Goal: Task Accomplishment & Management: Manage account settings

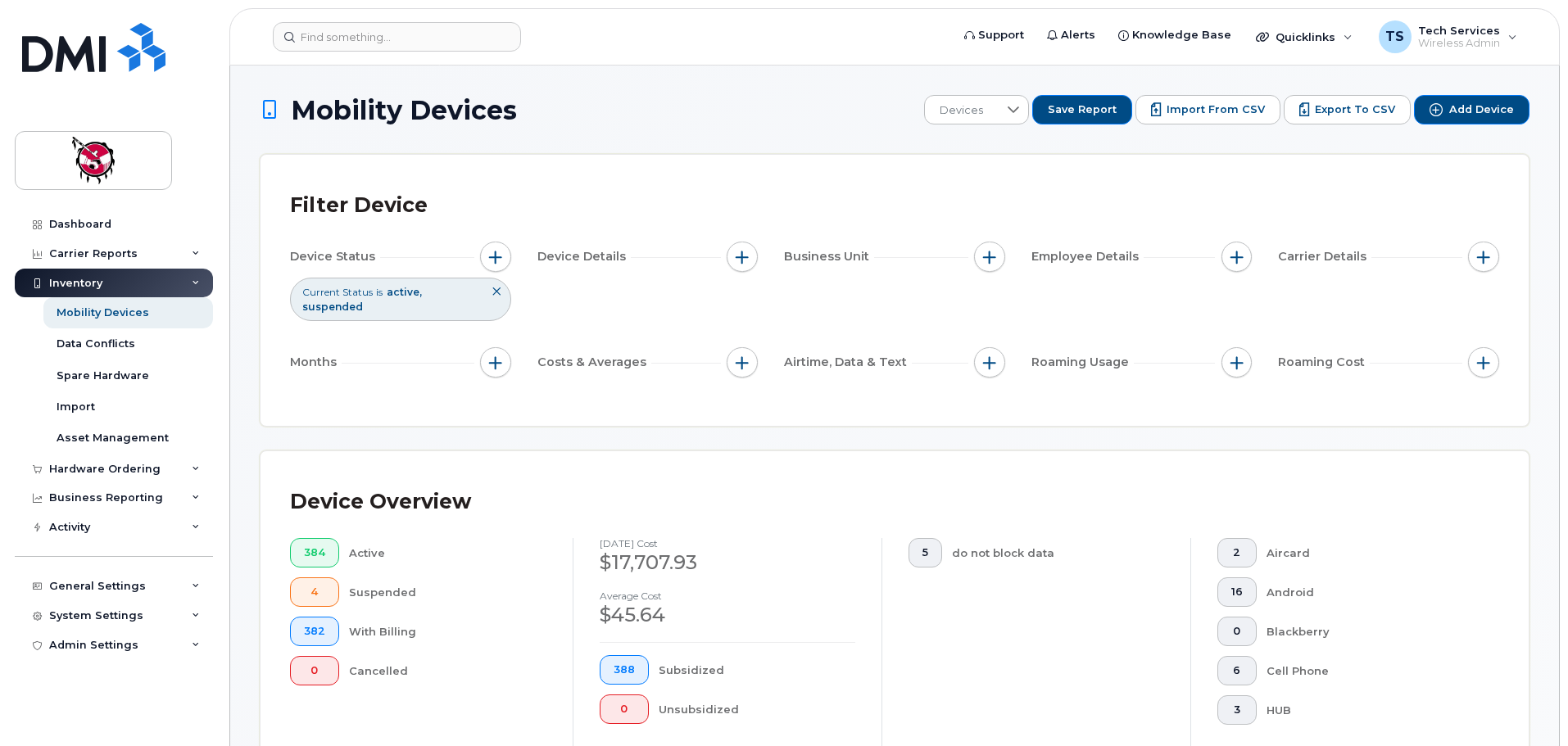
scroll to position [491, 0]
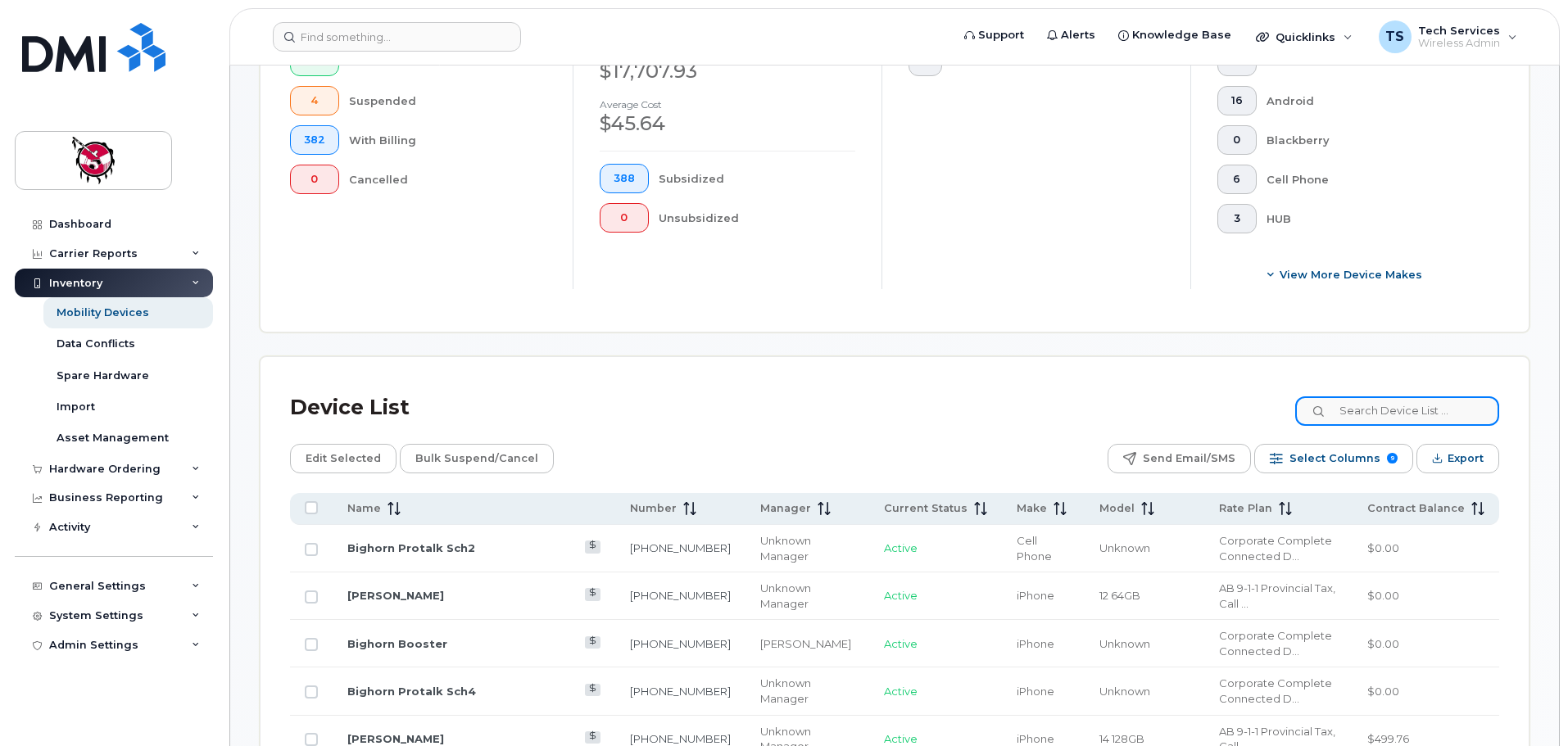
click at [1393, 403] on input at bounding box center [1397, 412] width 204 height 30
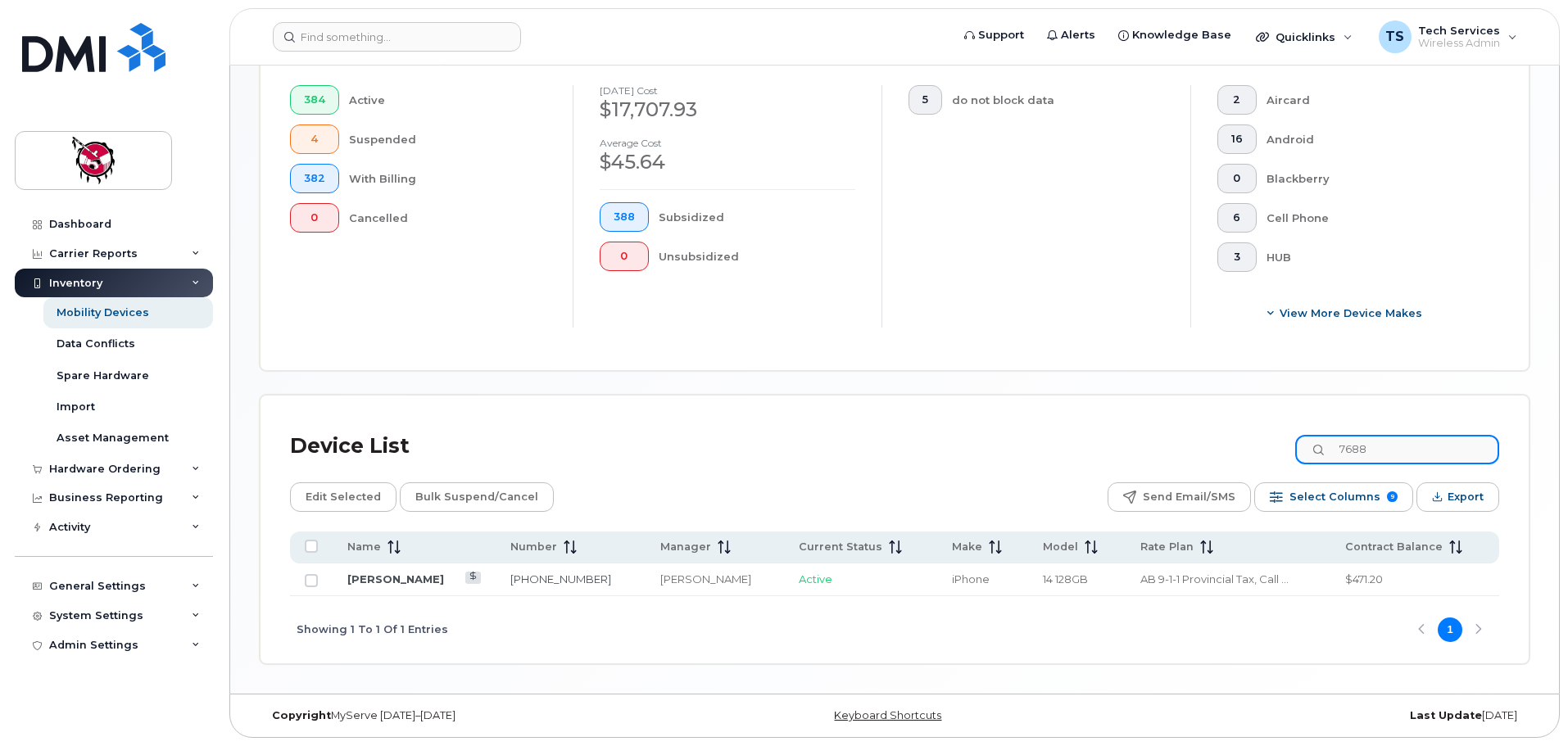
scroll to position [439, 0]
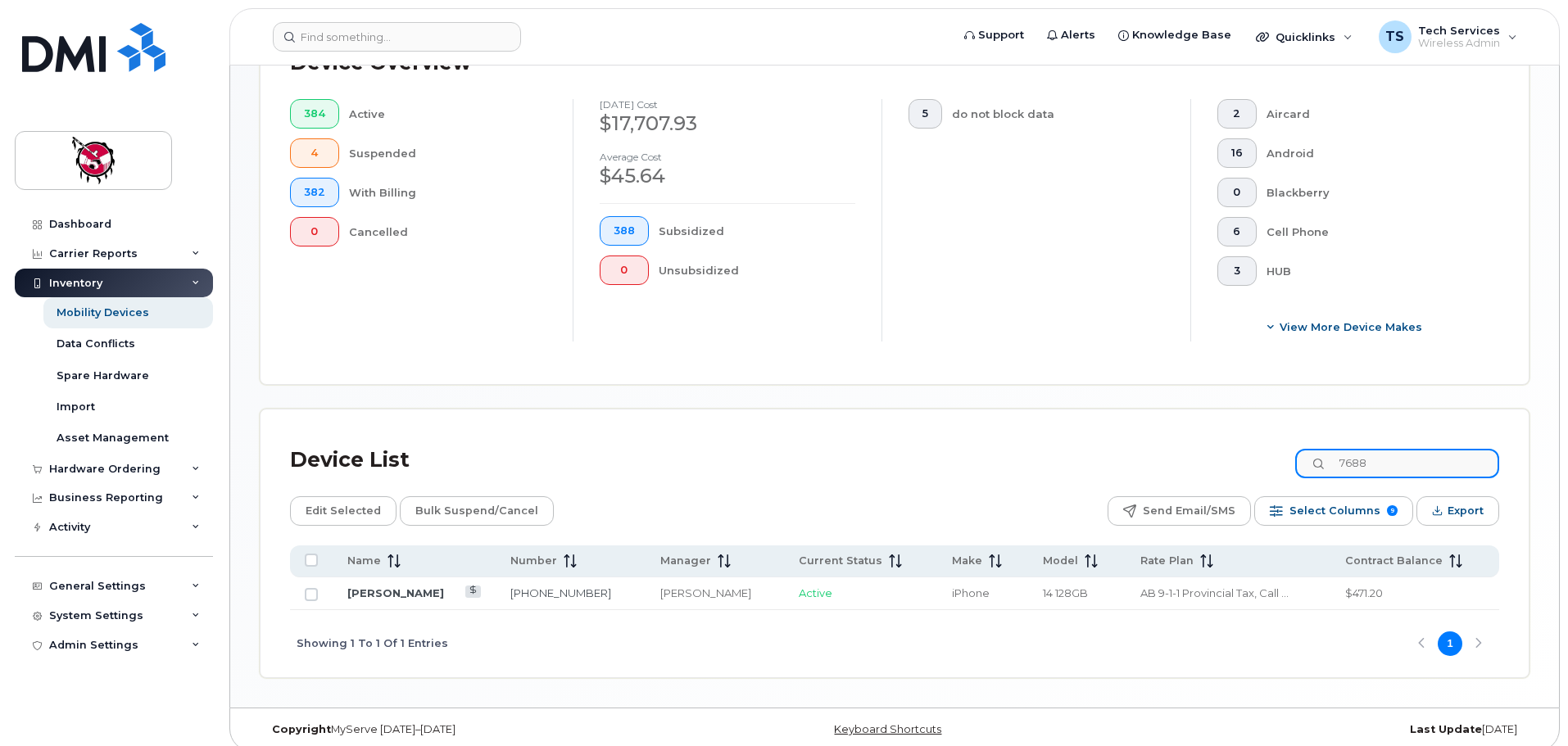
drag, startPoint x: 1254, startPoint y: 432, endPoint x: 1229, endPoint y: 420, distance: 27.7
click at [1238, 439] on div "Device List 7688" at bounding box center [895, 461] width 1209 height 43
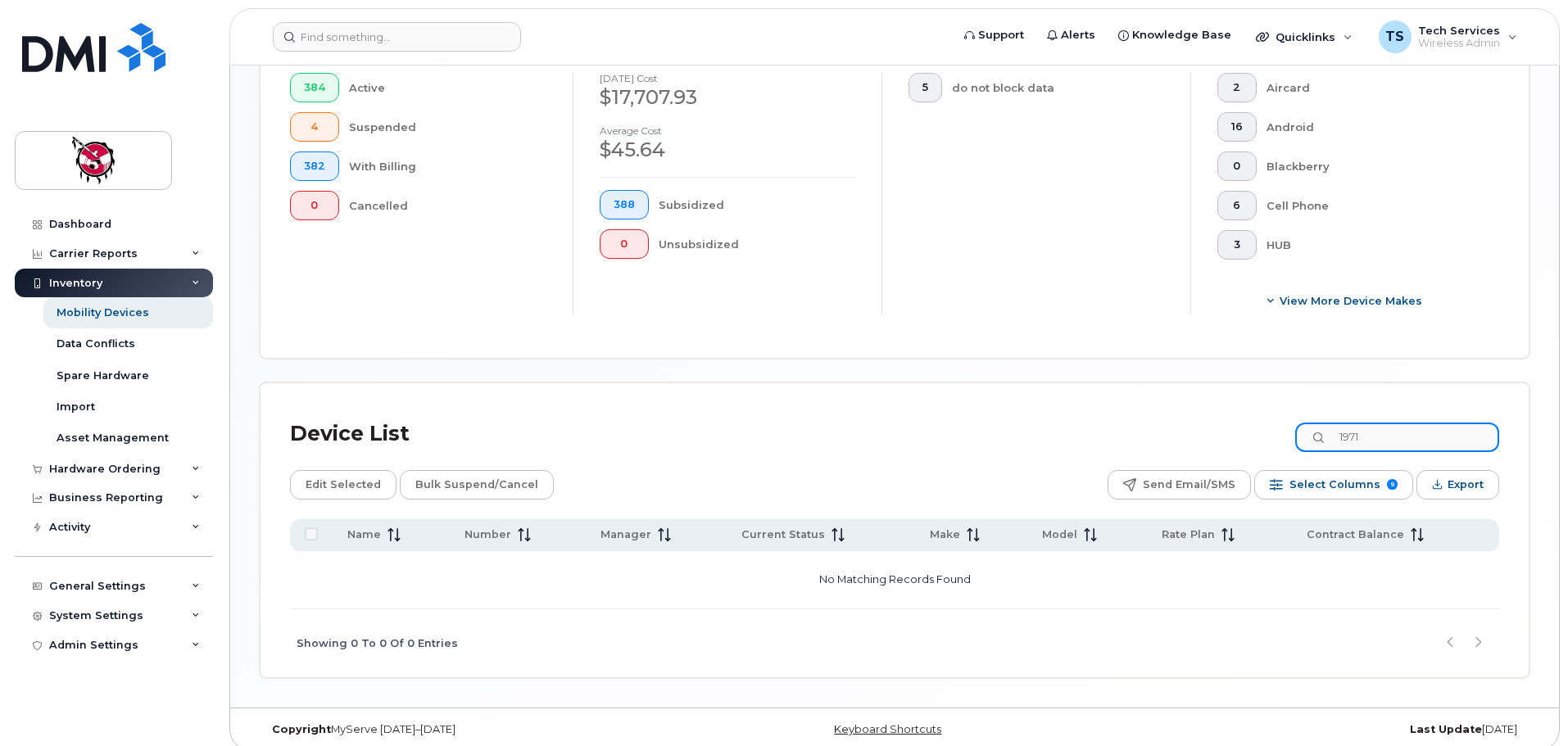
drag, startPoint x: 1394, startPoint y: 420, endPoint x: 1252, endPoint y: 424, distance: 142.1
click at [1252, 424] on div "Device List 1971" at bounding box center [895, 434] width 1209 height 43
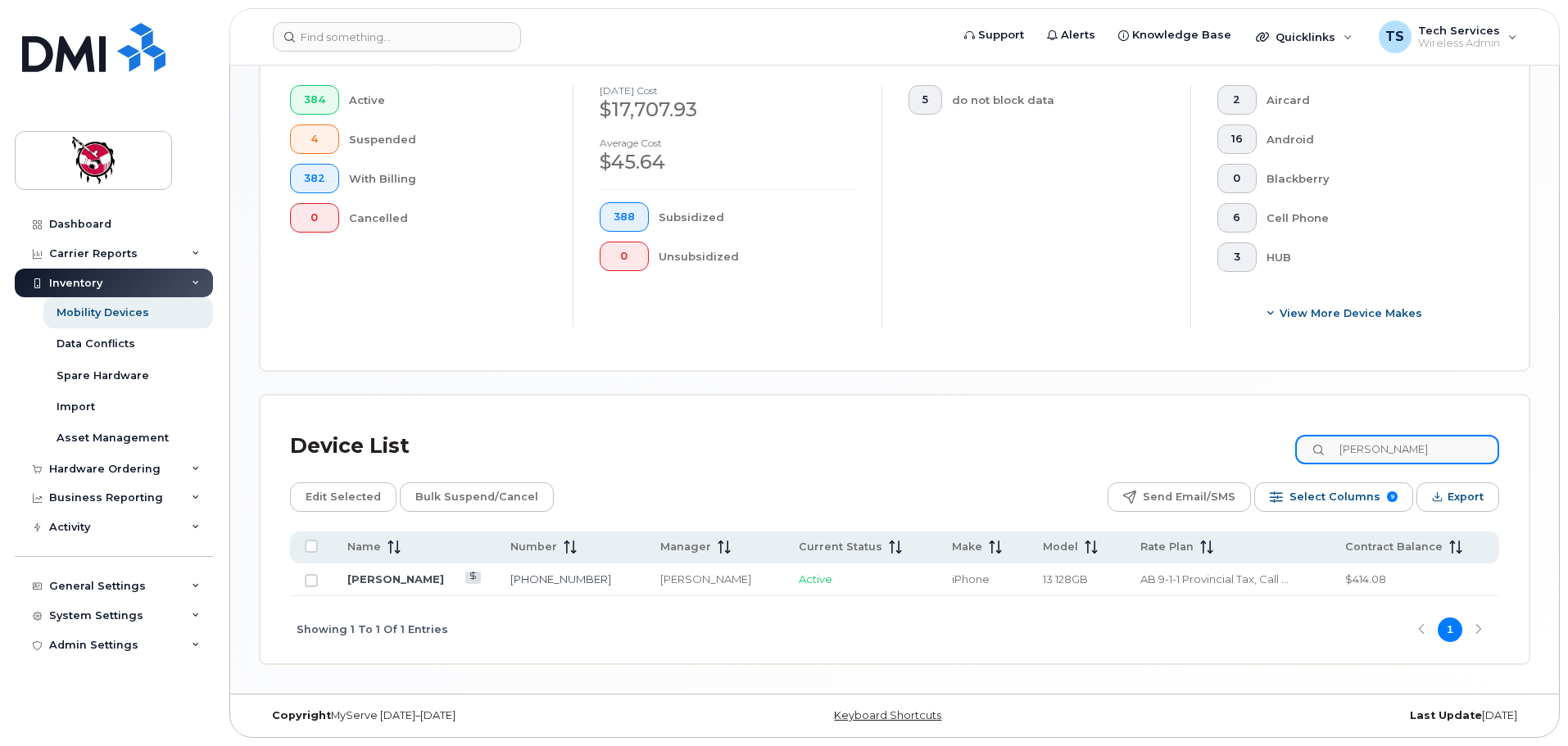
scroll to position [439, 0]
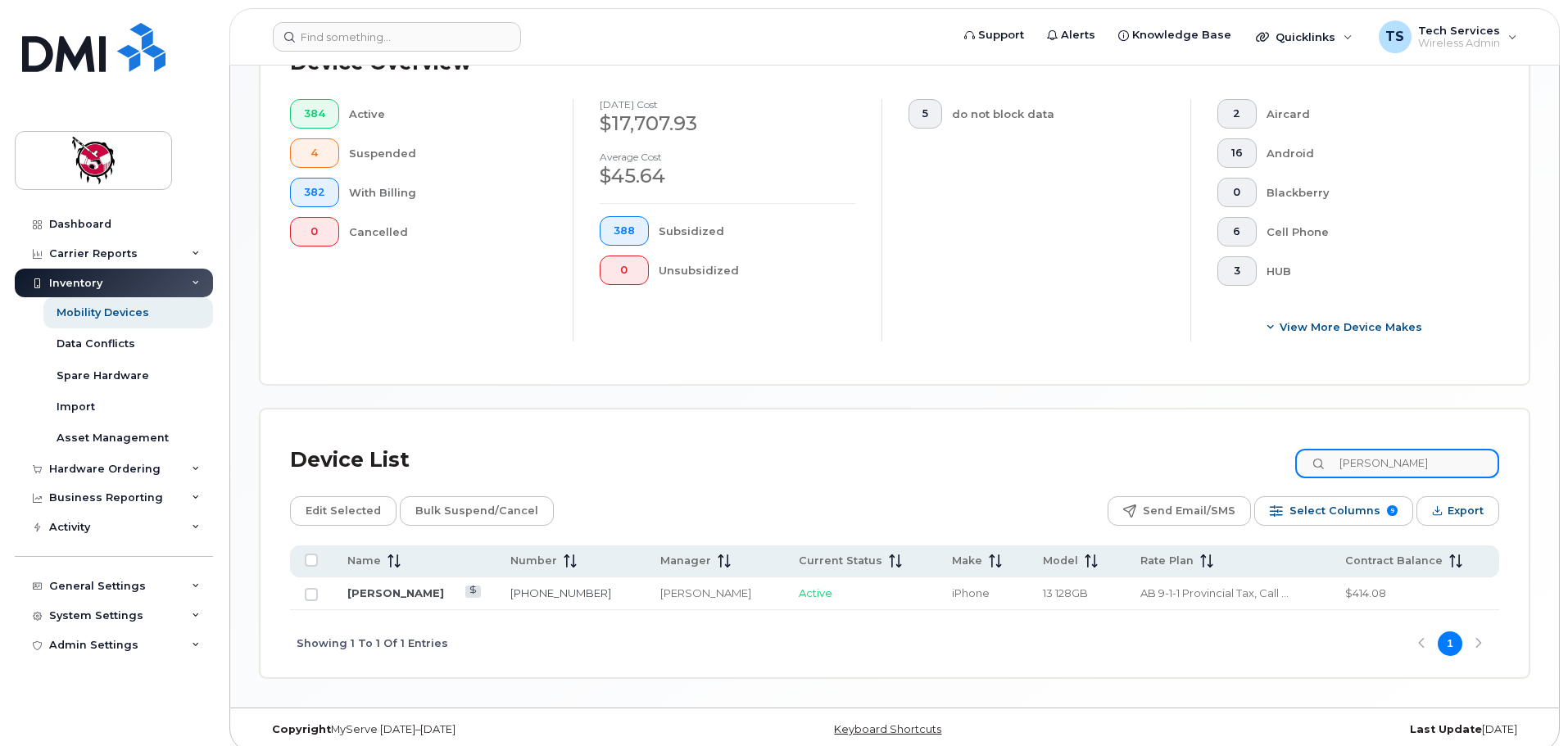
click at [1422, 453] on input "gregston" at bounding box center [1397, 464] width 204 height 30
drag, startPoint x: 1427, startPoint y: 454, endPoint x: 1274, endPoint y: 449, distance: 153.1
click at [1274, 449] on div "Device List gregston" at bounding box center [895, 461] width 1209 height 43
click at [1433, 453] on input "berland" at bounding box center [1397, 464] width 204 height 30
drag, startPoint x: 1443, startPoint y: 454, endPoint x: 1262, endPoint y: 453, distance: 181.0
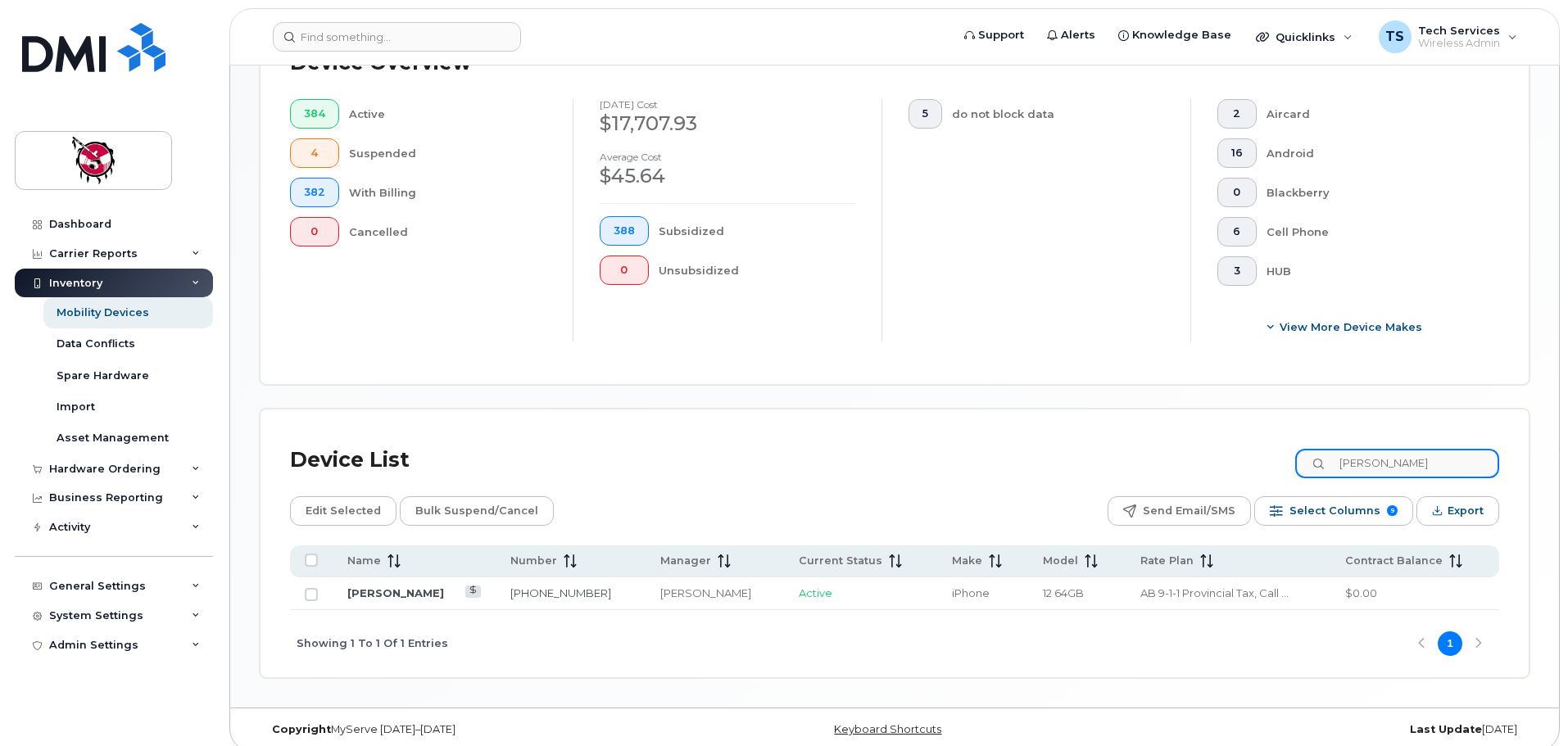
click at [1262, 453] on div "Device List berland" at bounding box center [895, 461] width 1209 height 43
type input "gregston"
click at [404, 587] on link "[PERSON_NAME]" at bounding box center [395, 593] width 96 height 13
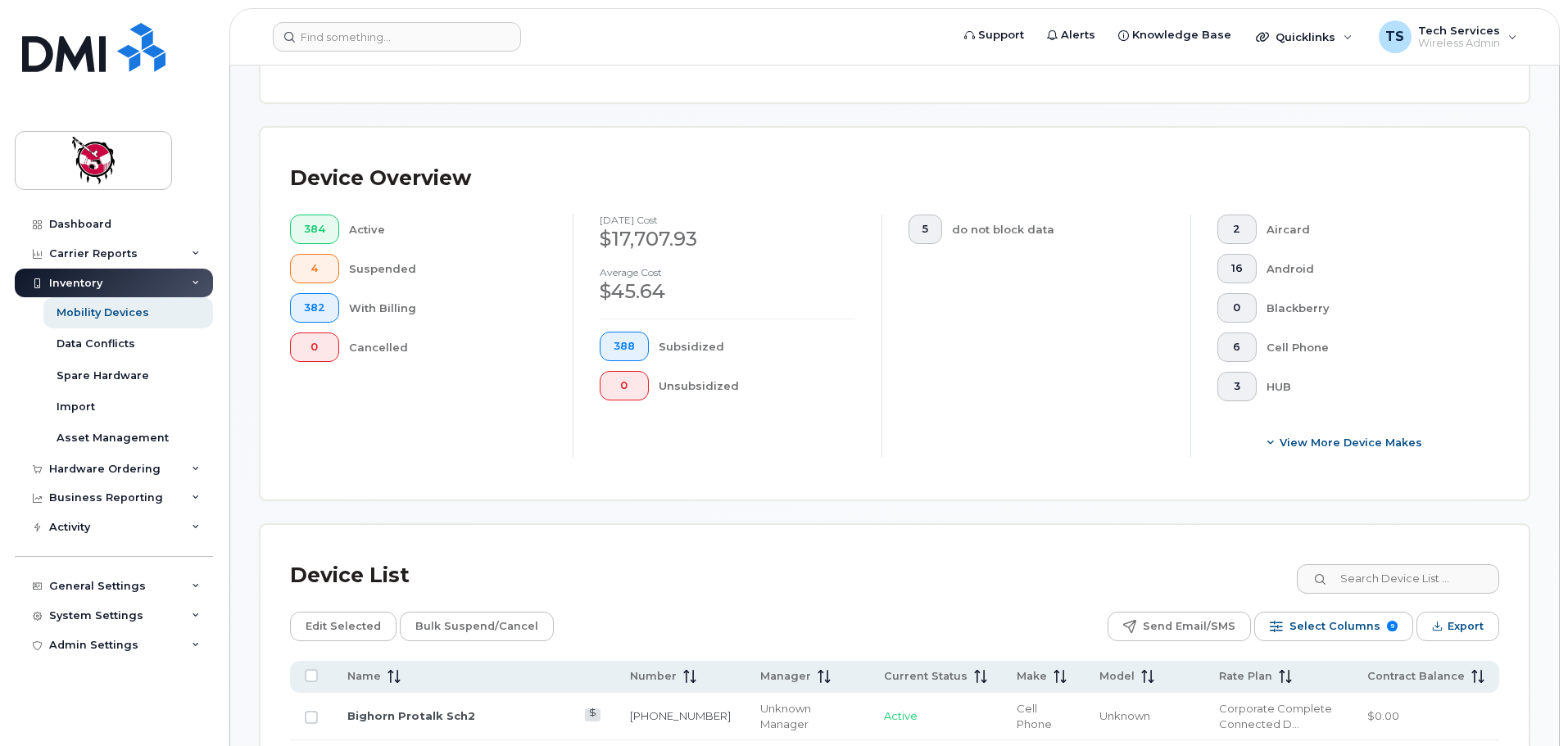
scroll to position [328, 0]
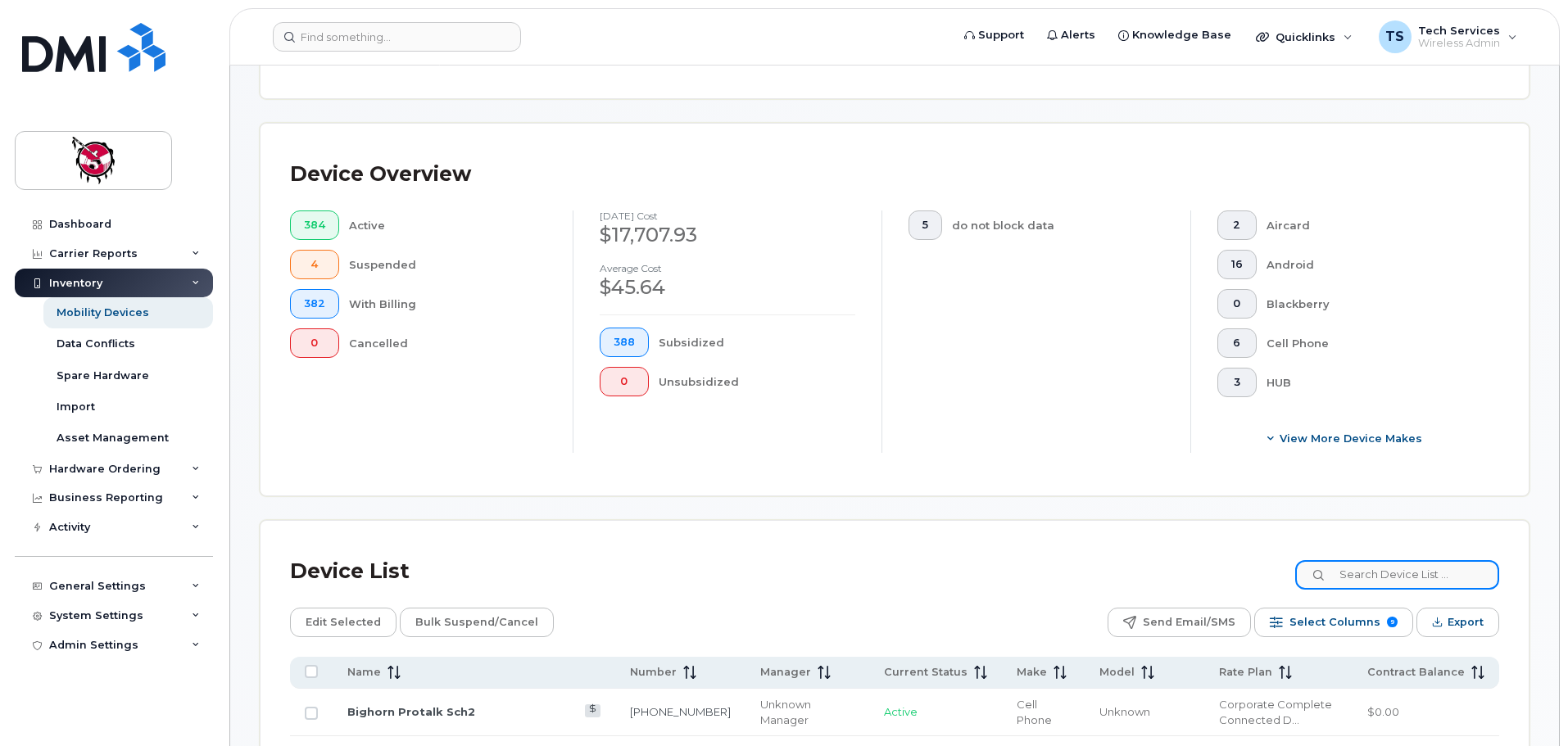
click at [1381, 567] on input at bounding box center [1397, 576] width 204 height 30
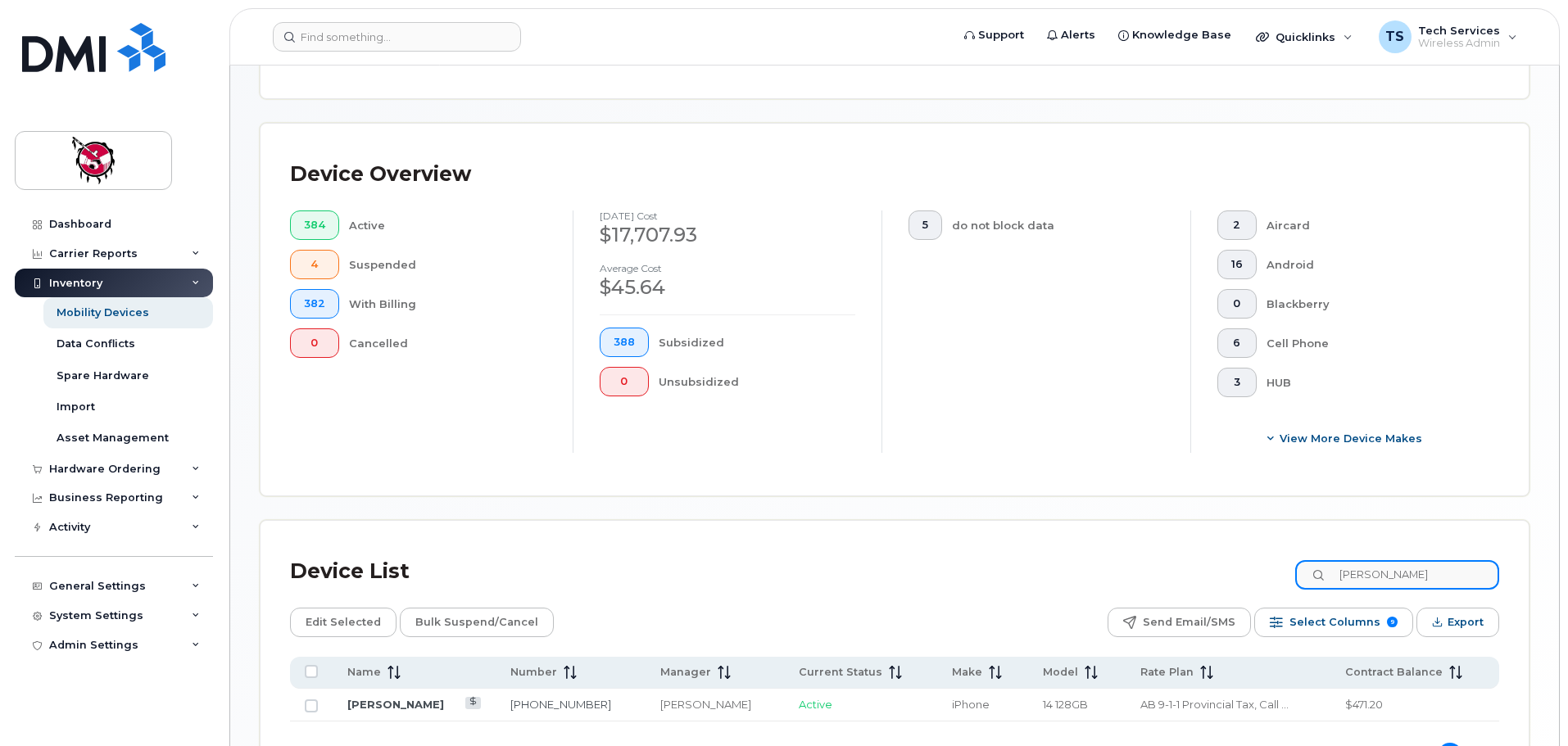
type input "isabel"
click at [427, 698] on link "Isabel Peacemaker" at bounding box center [395, 705] width 96 height 13
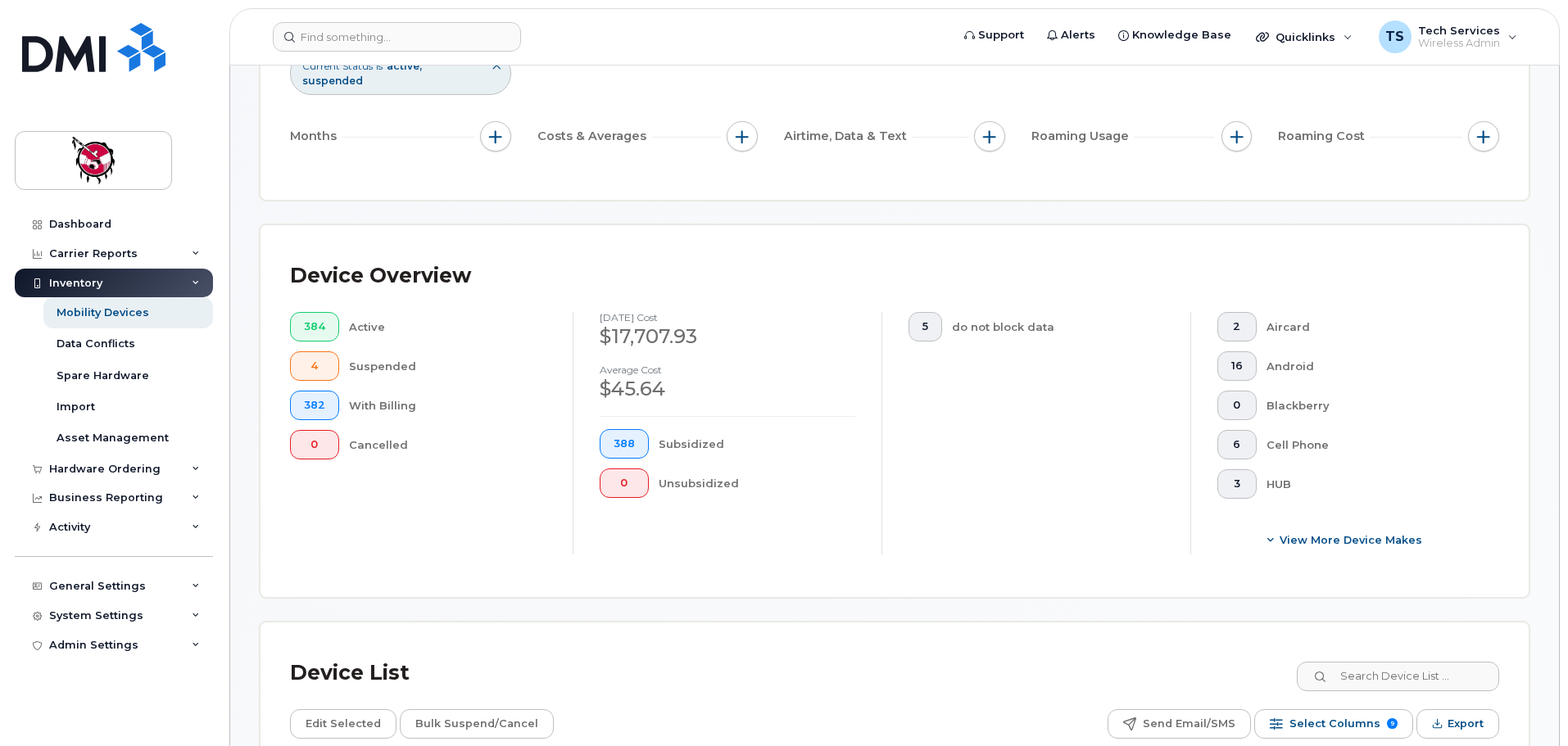
scroll to position [380, 0]
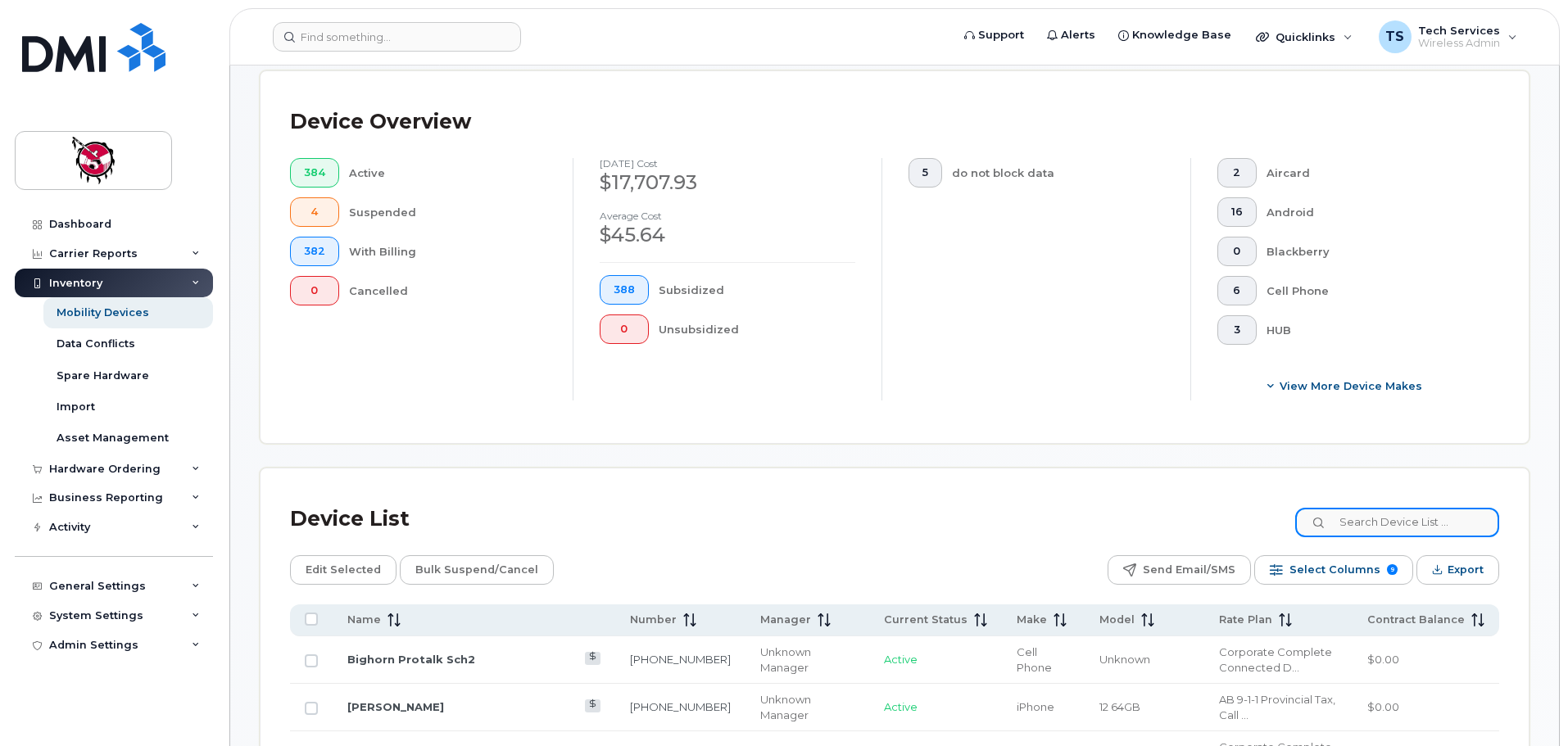
click at [1428, 508] on input at bounding box center [1397, 523] width 204 height 30
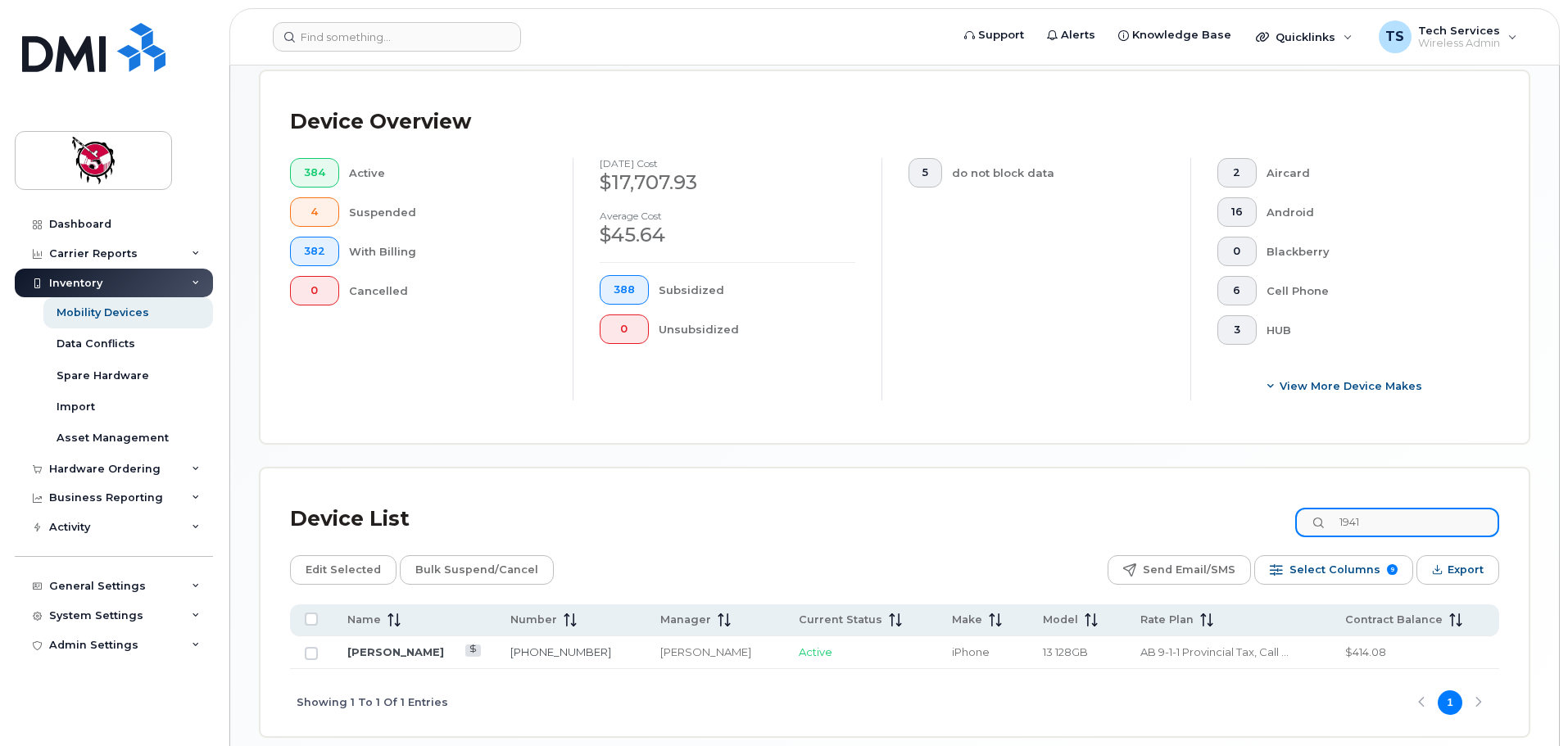
type input "1941"
click at [1409, 508] on input "1941" at bounding box center [1397, 523] width 204 height 30
drag, startPoint x: 403, startPoint y: 643, endPoint x: 466, endPoint y: 632, distance: 64.0
click at [403, 646] on link "[PERSON_NAME]" at bounding box center [395, 652] width 96 height 13
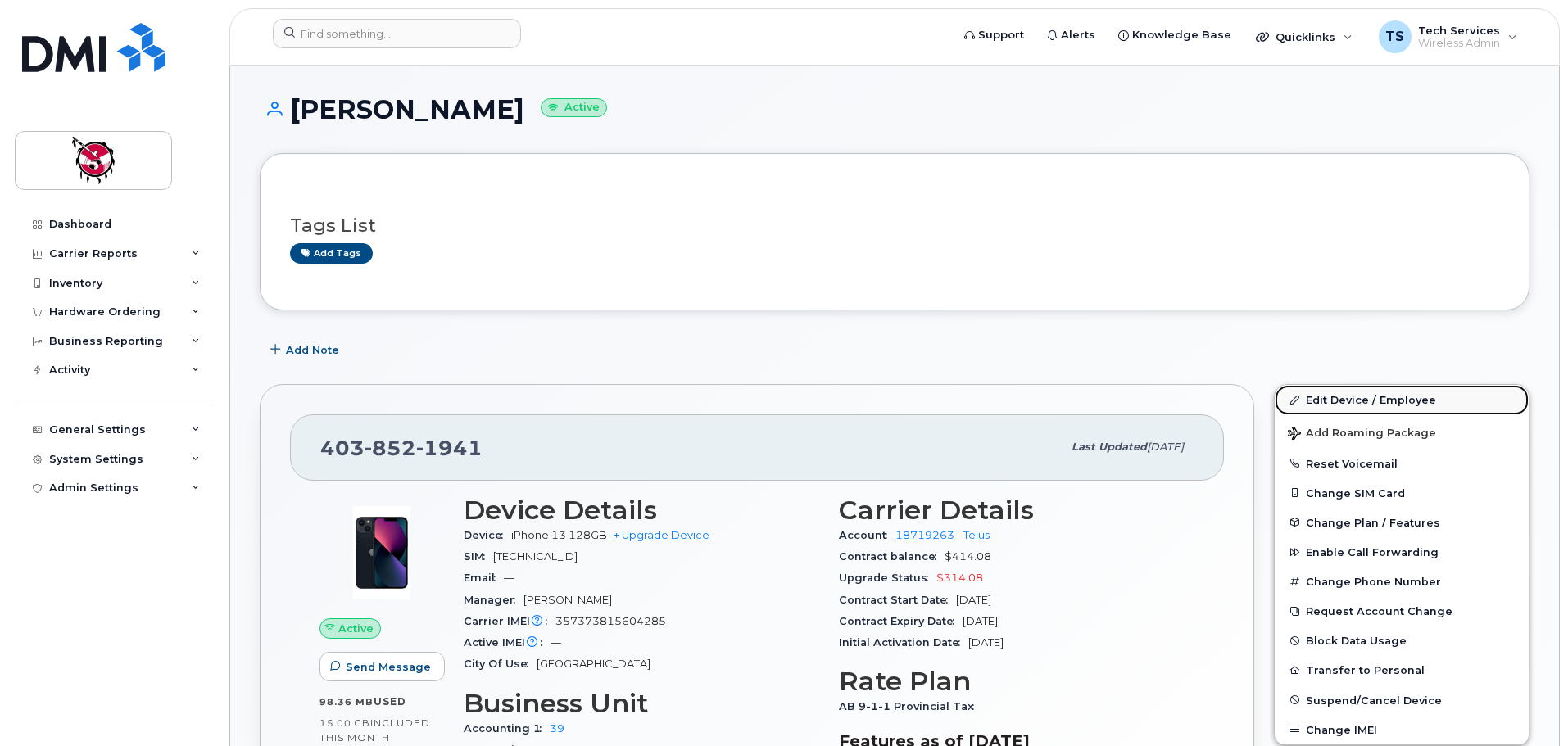
click at [1338, 401] on link "Edit Device / Employee" at bounding box center [1401, 400] width 254 height 30
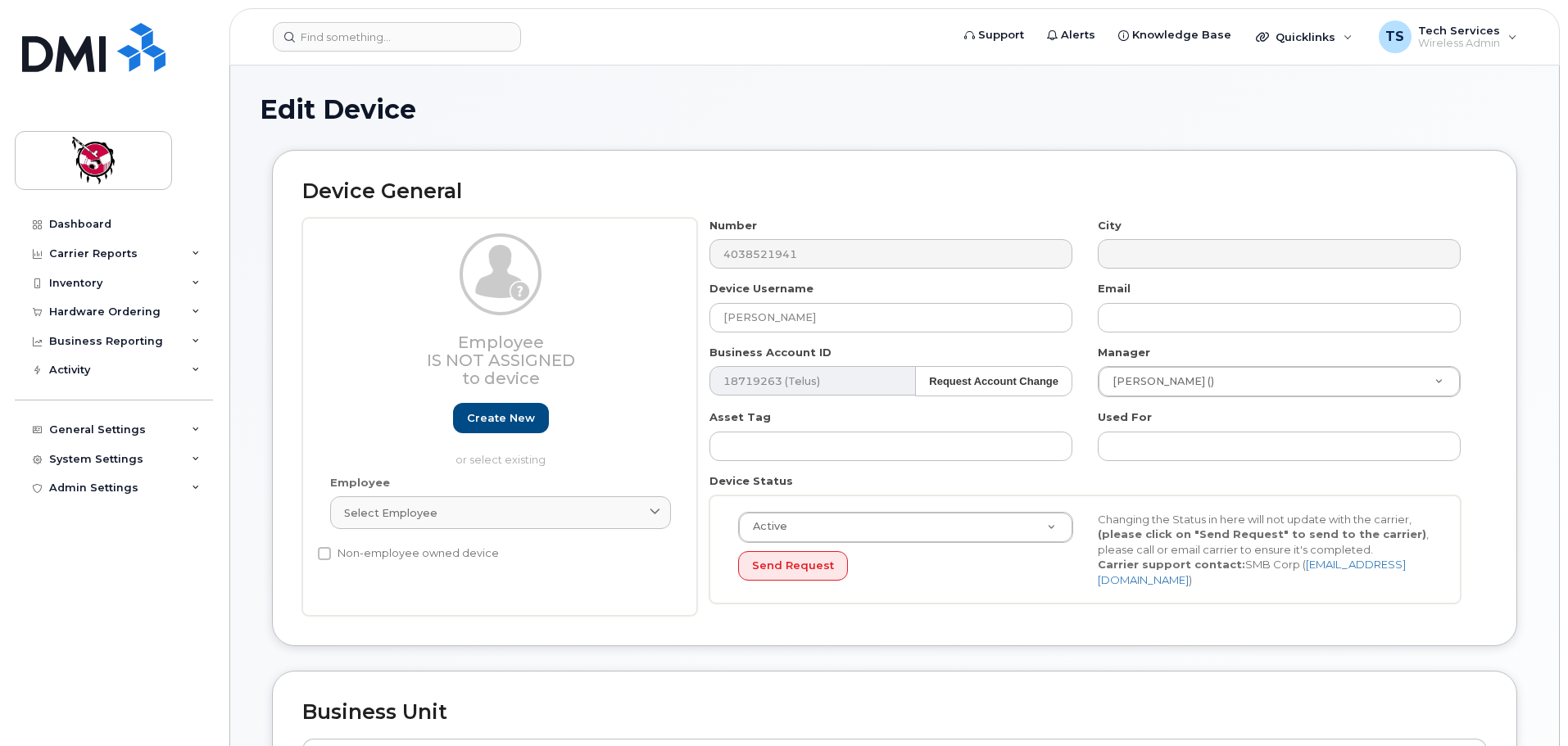
select select "10357"
select select "2207427"
drag, startPoint x: 829, startPoint y: 318, endPoint x: 581, endPoint y: 316, distance: 248.0
click at [581, 316] on div "Employee Is not assigned to device Create new or select existing Employee Selec…" at bounding box center [894, 417] width 1184 height 399
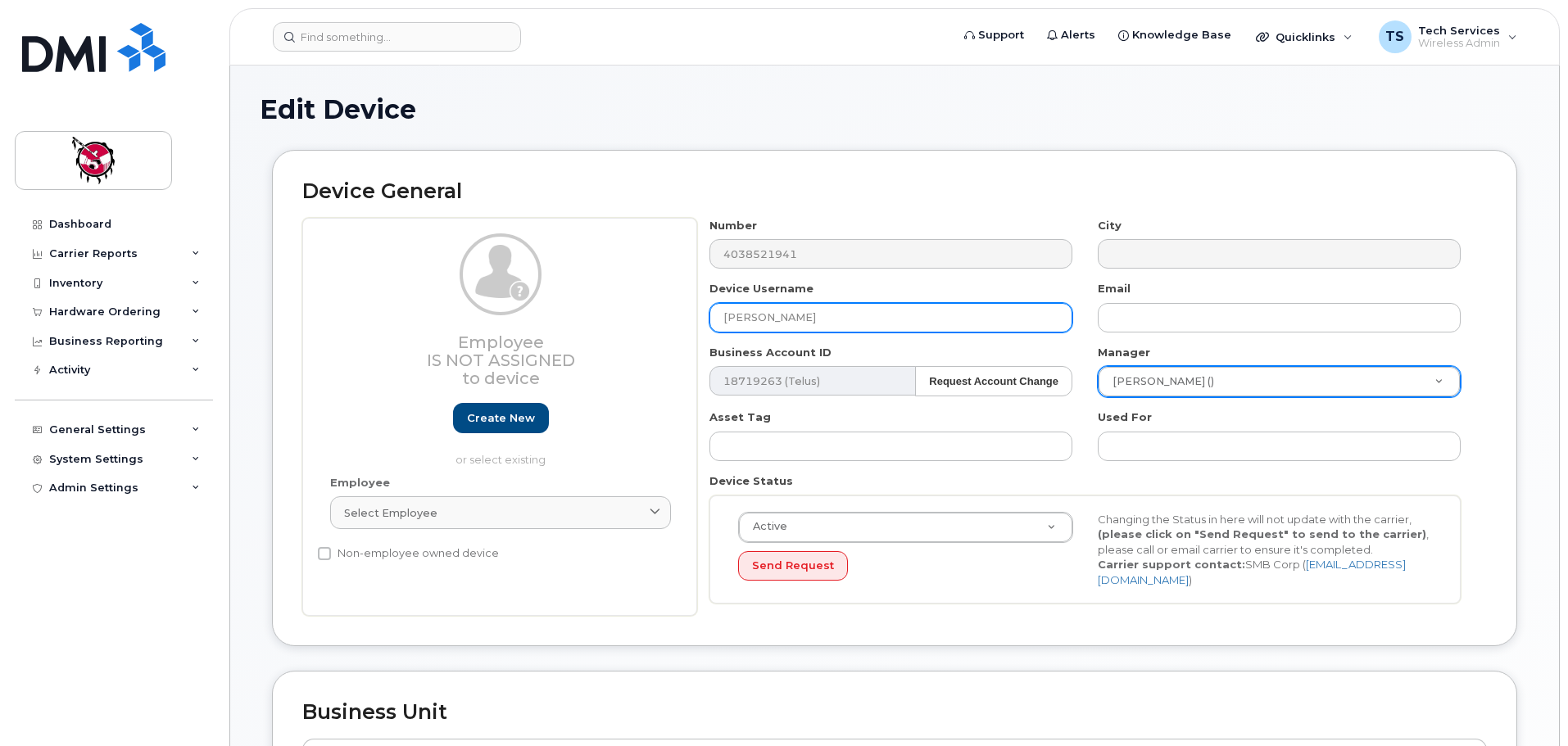
type input "[PERSON_NAME]"
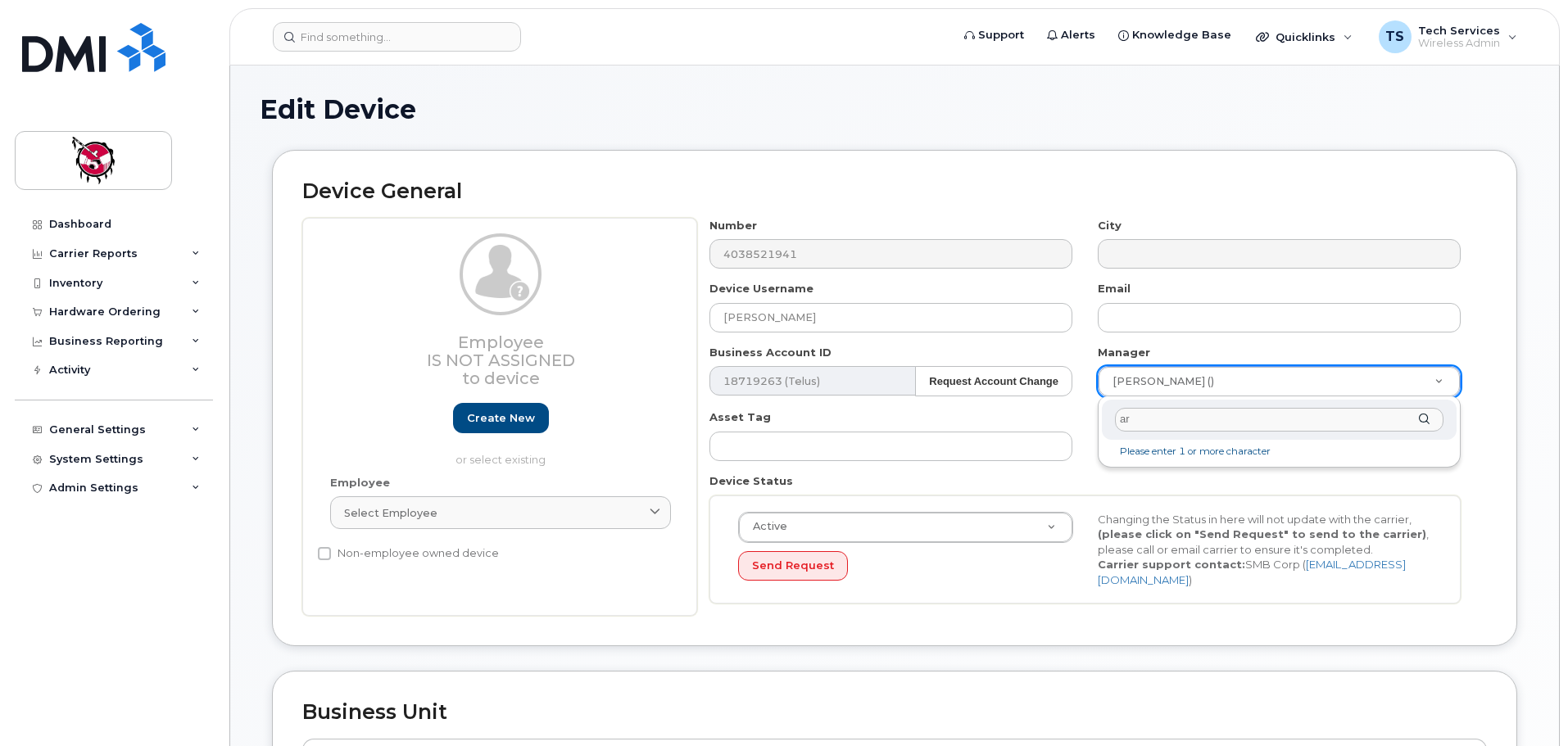
type input "a"
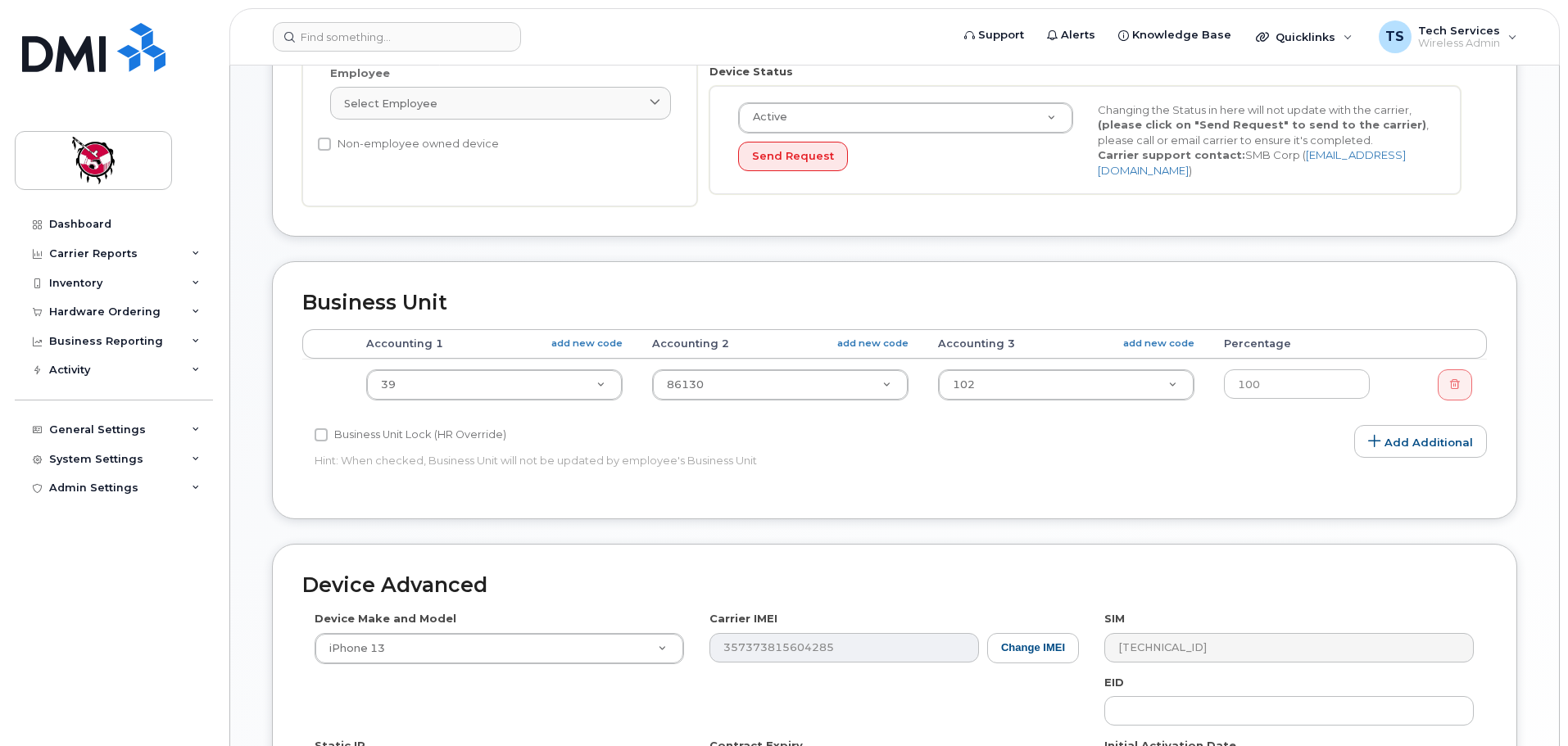
scroll to position [695, 0]
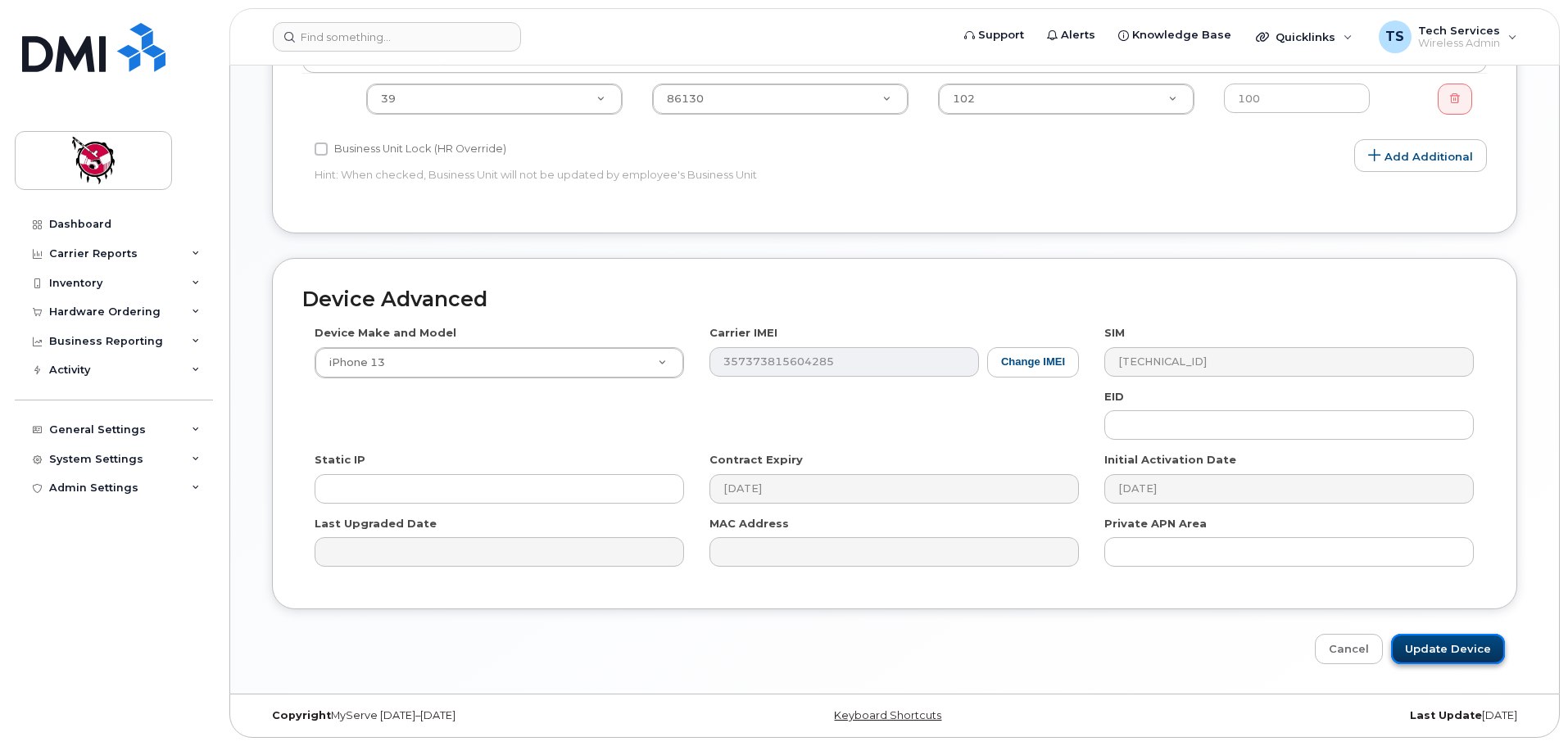
click at [1458, 642] on input "Update Device" at bounding box center [1448, 649] width 114 height 30
type input "Saving..."
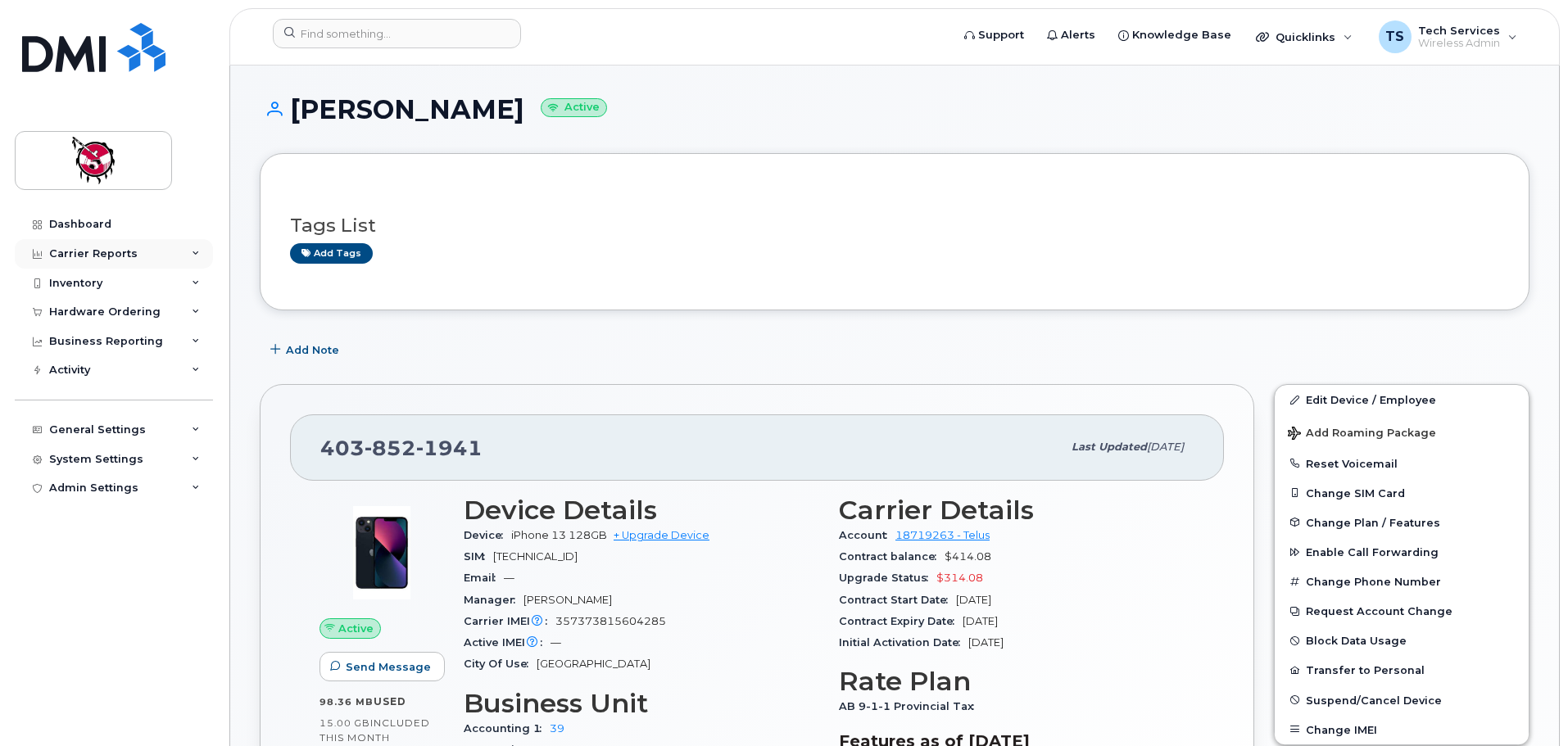
click at [122, 256] on div "Carrier Reports" at bounding box center [94, 254] width 89 height 13
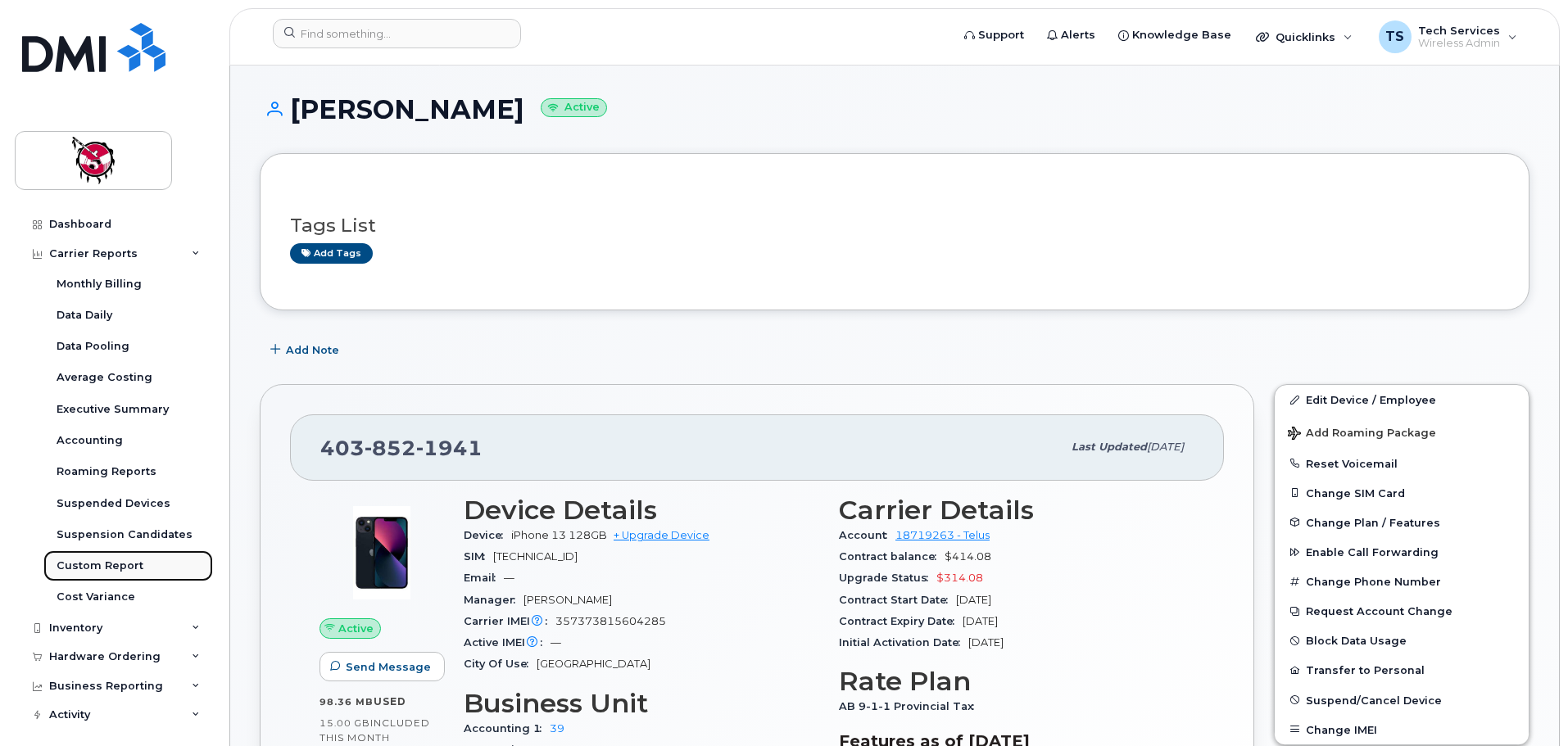
click at [104, 561] on div "Custom Report" at bounding box center [99, 566] width 87 height 15
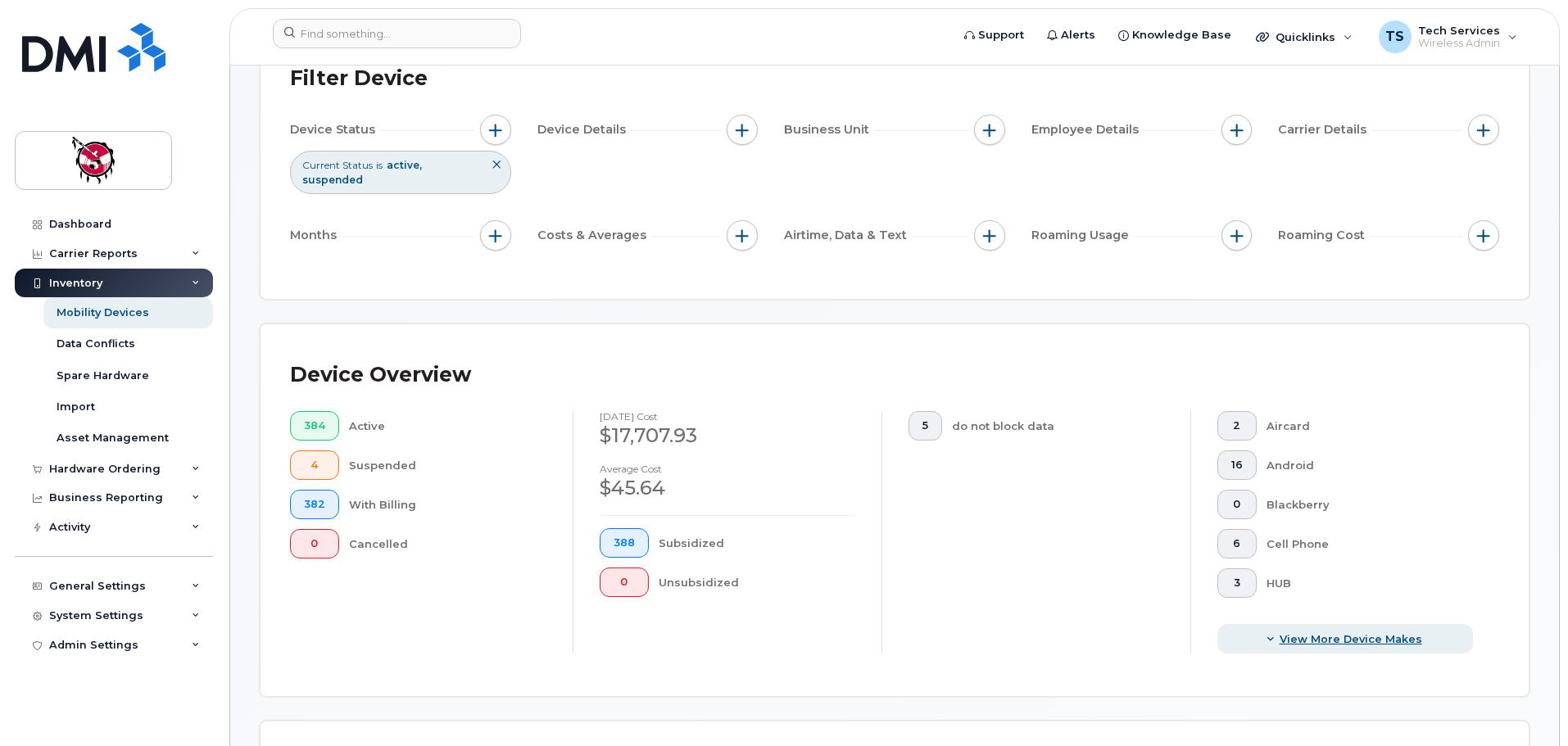
scroll to position [410, 0]
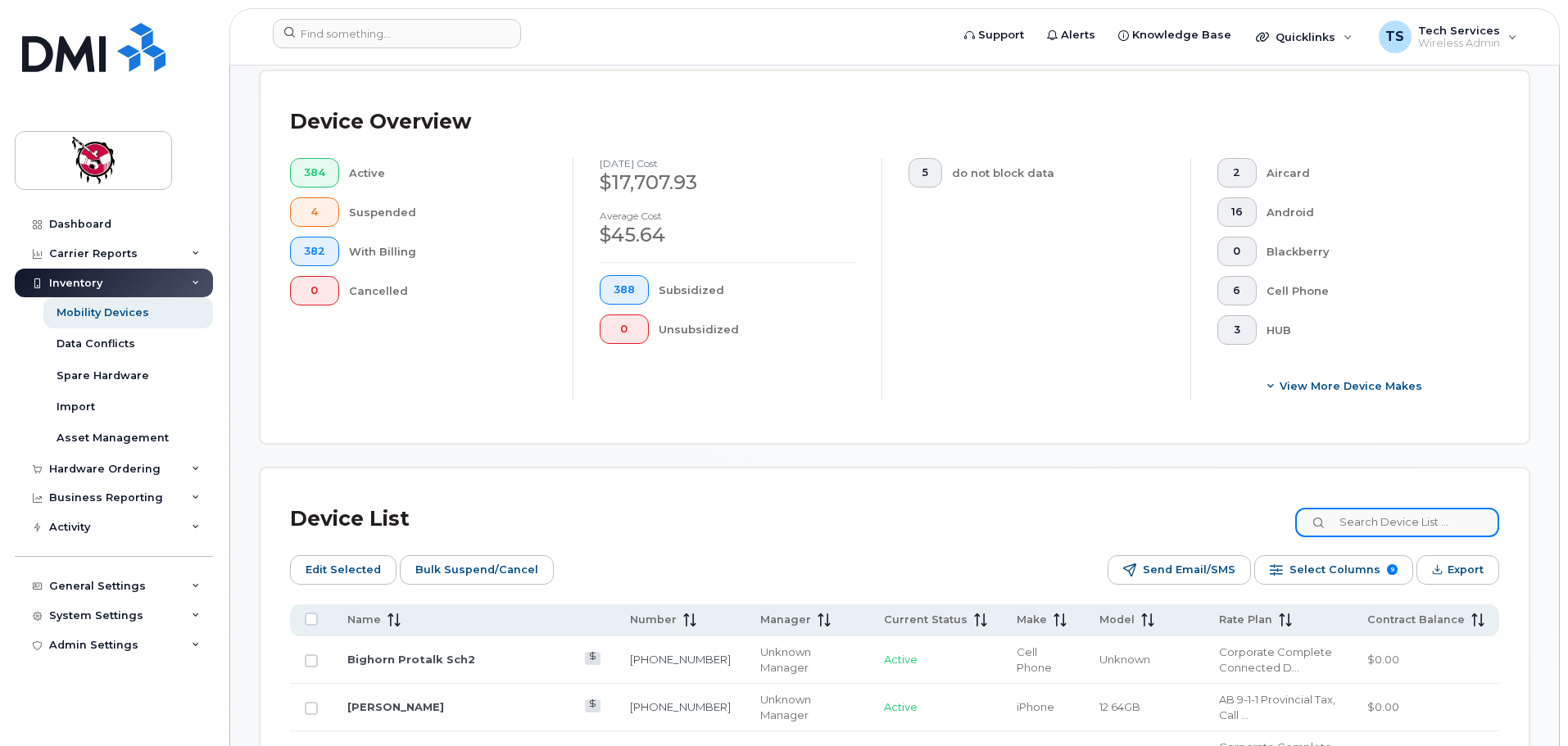
click at [1395, 515] on input at bounding box center [1397, 523] width 204 height 30
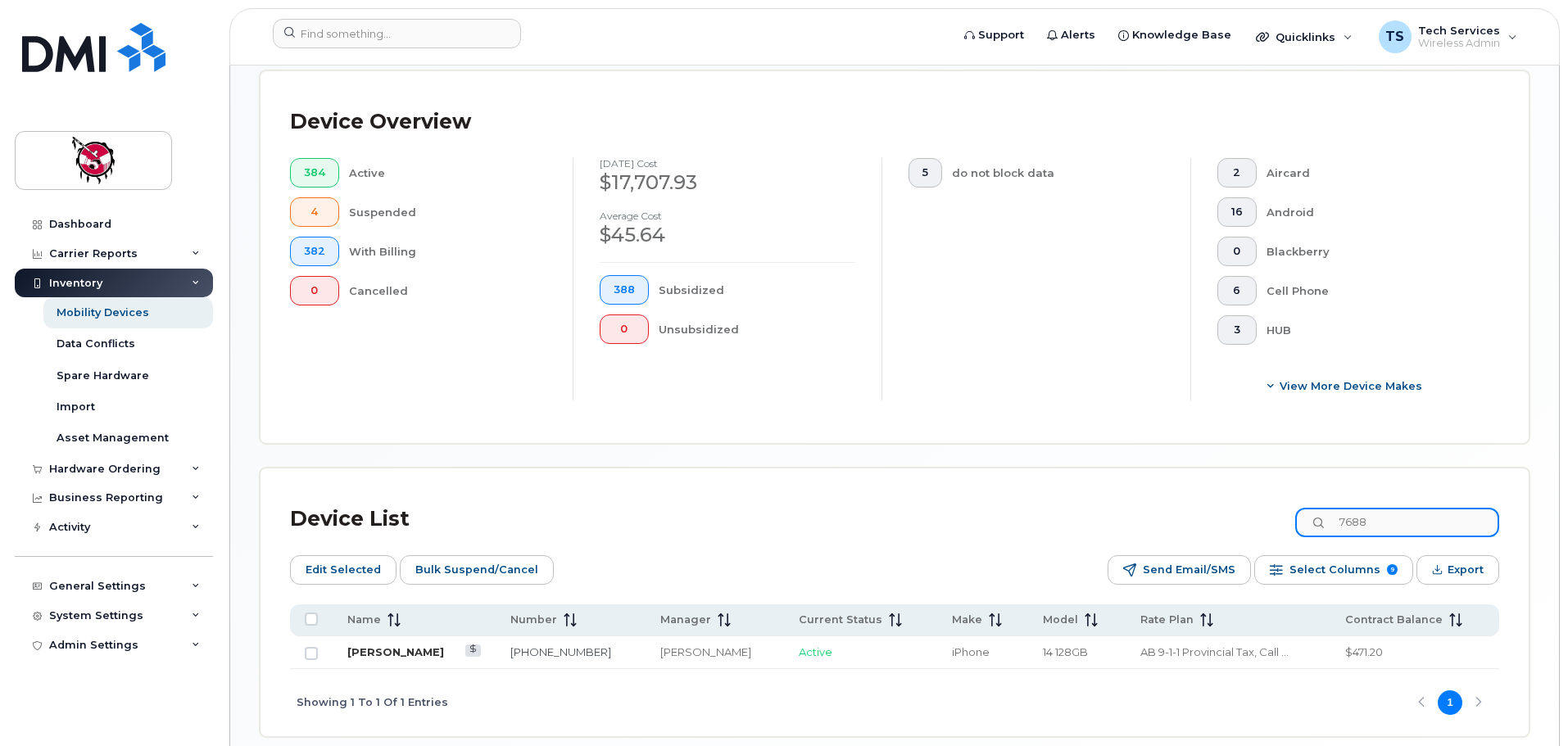
type input "7688"
click at [402, 646] on link "[PERSON_NAME]" at bounding box center [395, 652] width 96 height 13
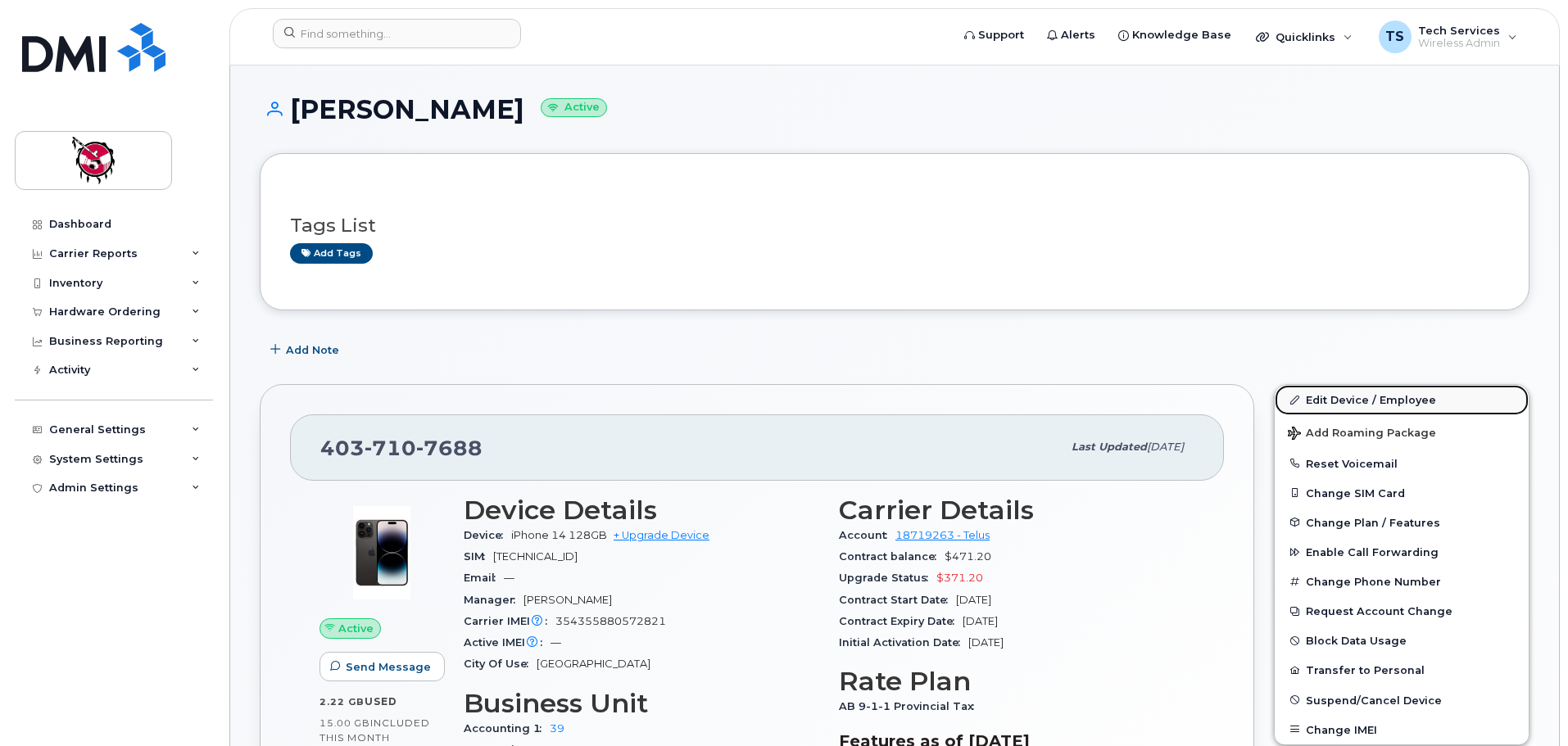
click at [1336, 400] on link "Edit Device / Employee" at bounding box center [1401, 400] width 254 height 30
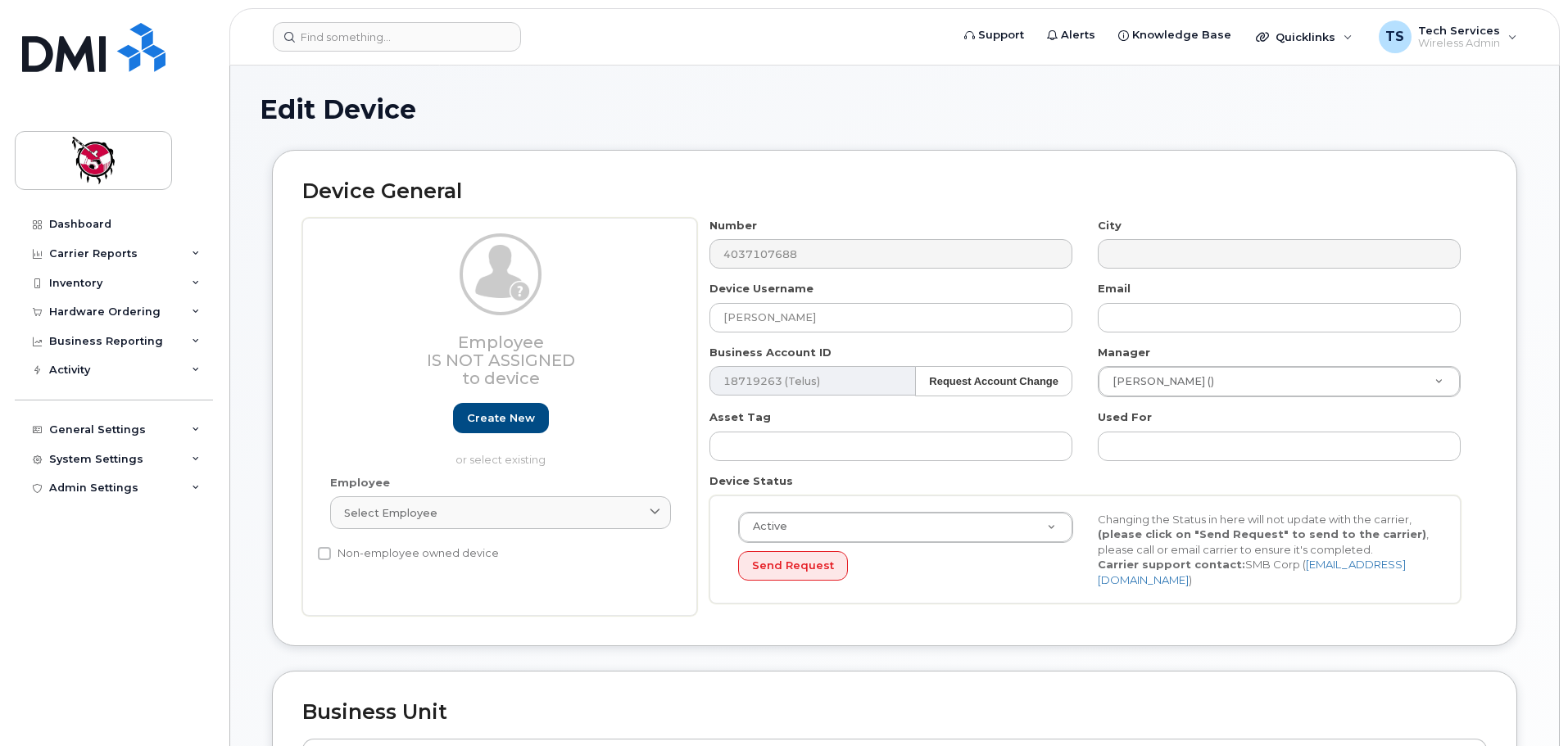
select select "10357"
select select "10349"
drag, startPoint x: 876, startPoint y: 310, endPoint x: 564, endPoint y: 334, distance: 312.9
click at [562, 332] on div "Employee Is not assigned to device Create new or select existing Employee Selec…" at bounding box center [894, 417] width 1184 height 399
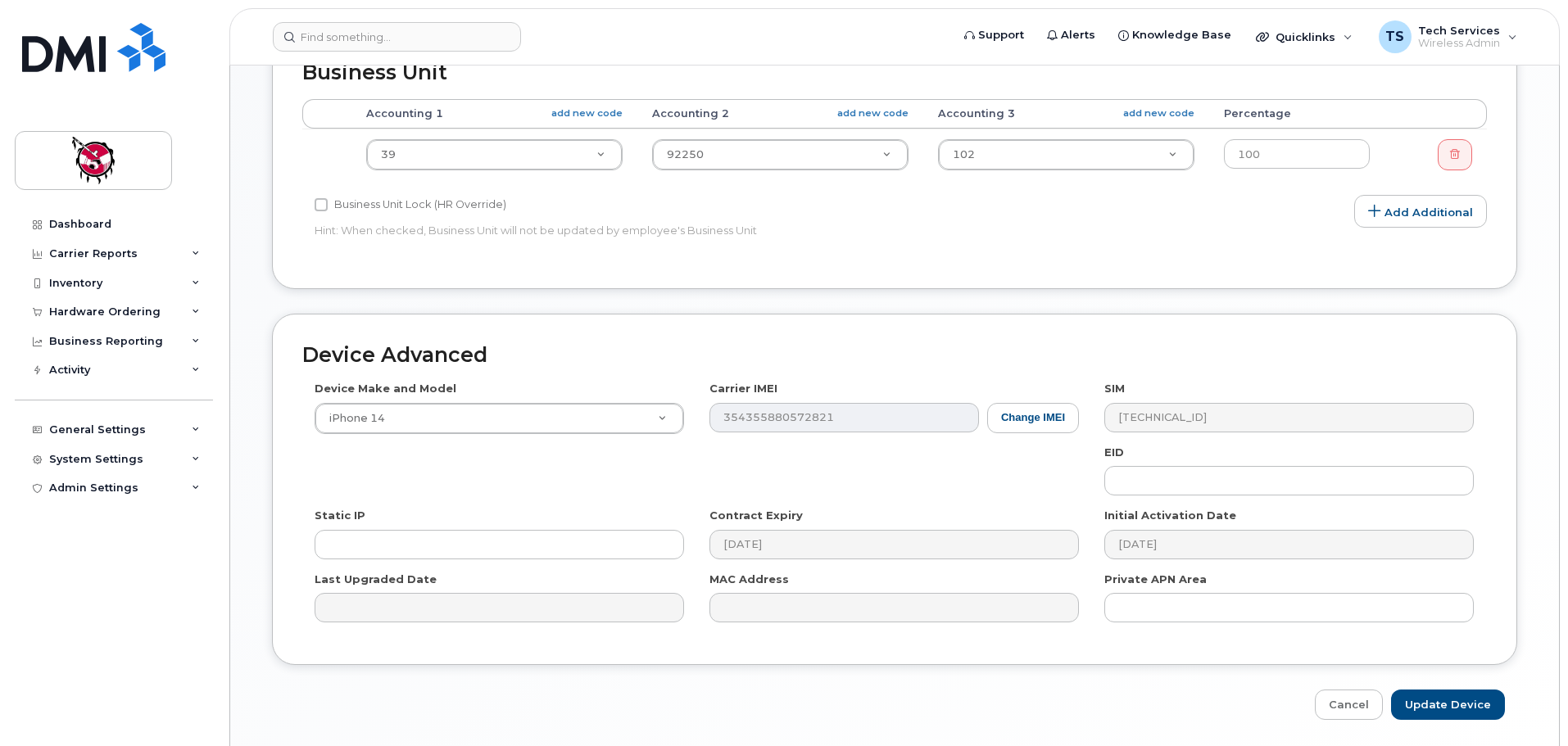
scroll to position [695, 0]
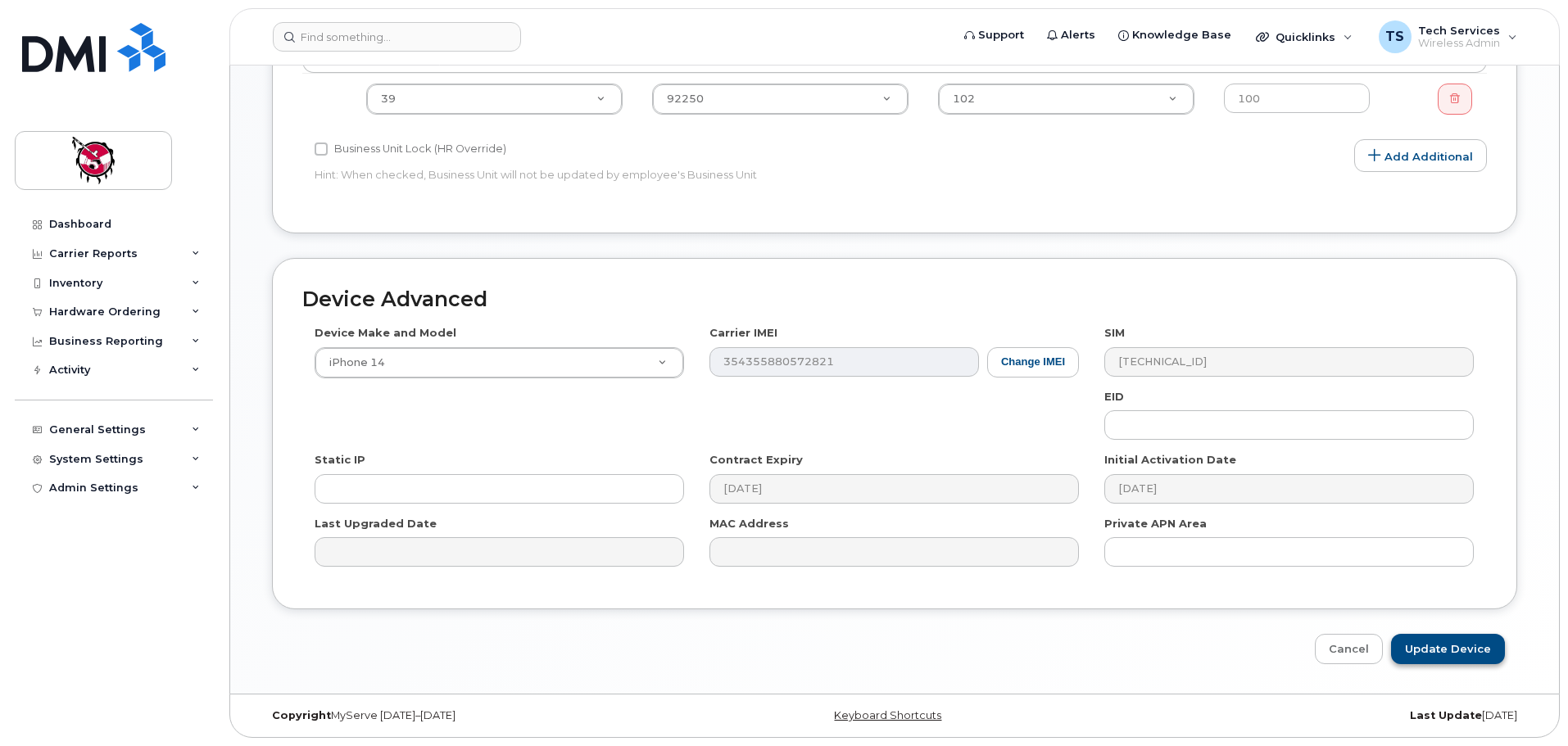
type input "Vairlynn Manywounds-Beaver"
click at [1472, 645] on input "Update Device" at bounding box center [1448, 649] width 114 height 30
type input "Saving..."
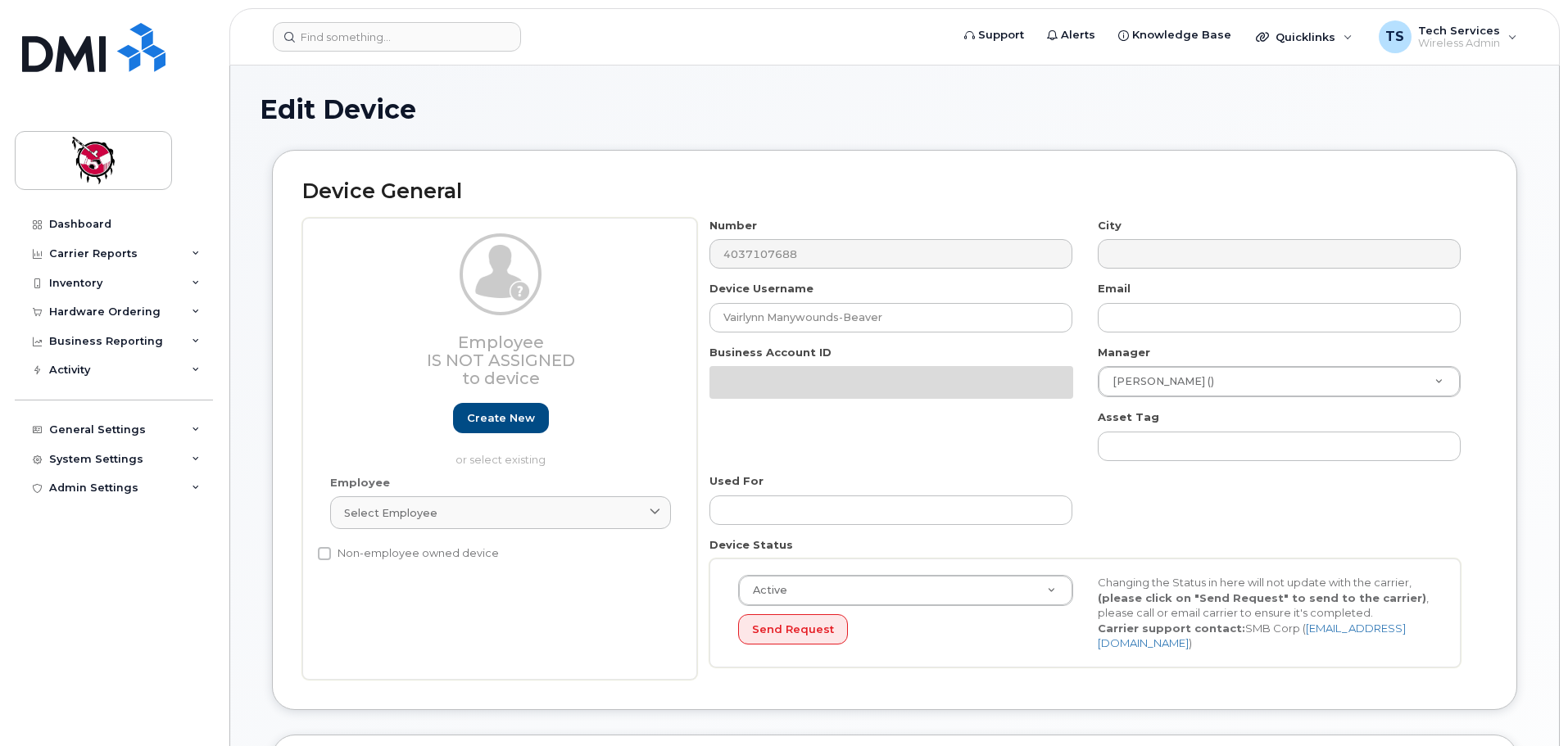
select select "10357"
select select "10349"
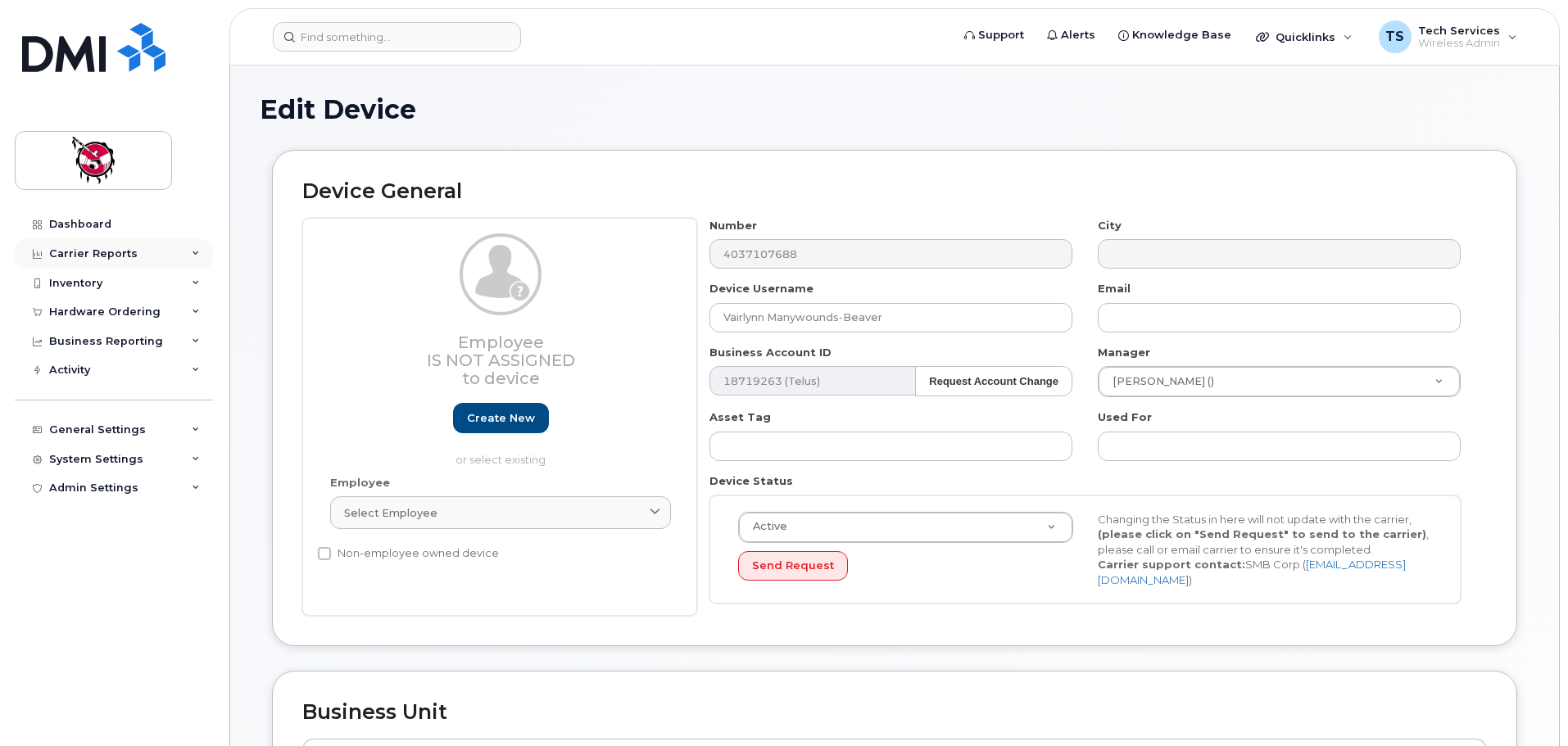
click at [106, 248] on div "Carrier Reports" at bounding box center [94, 254] width 89 height 13
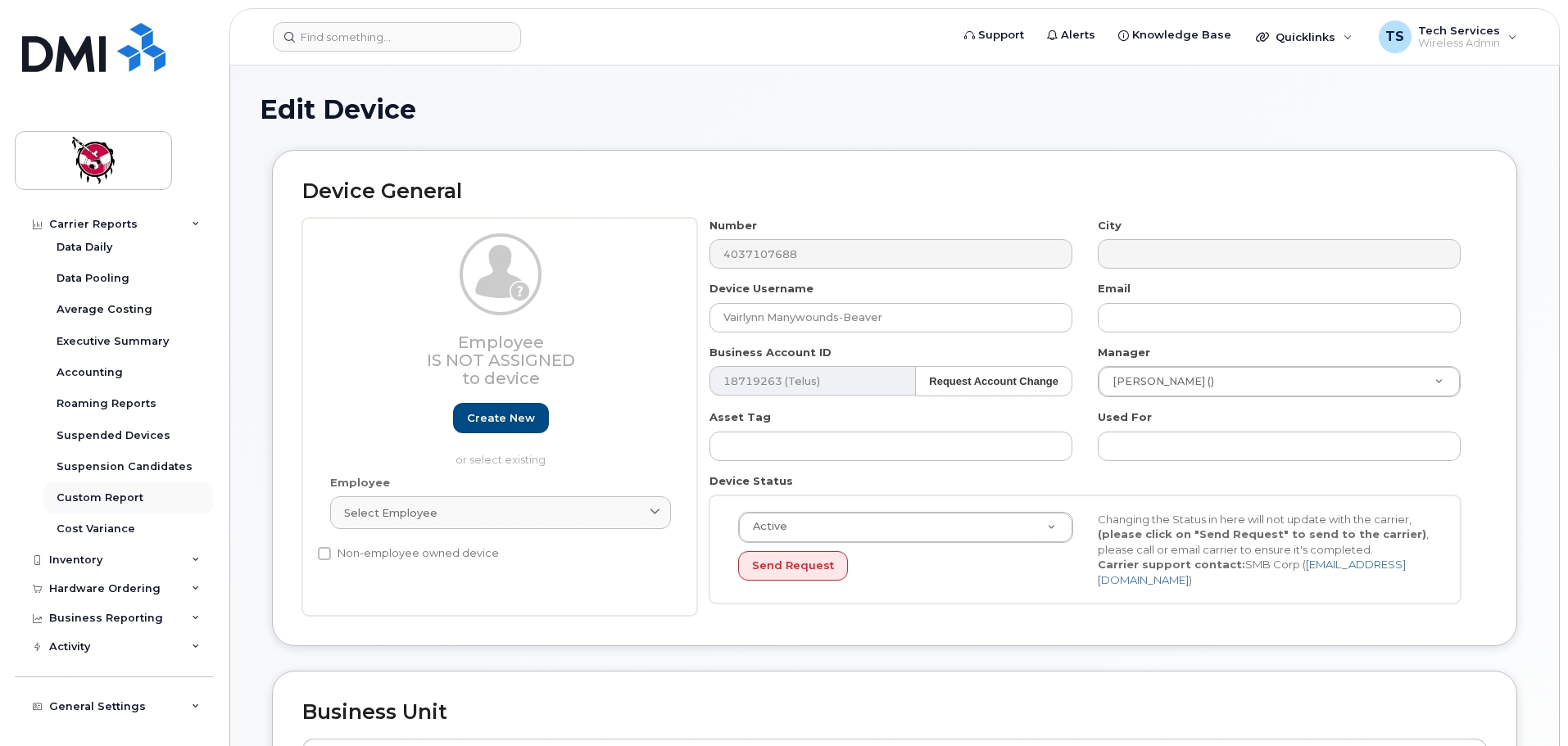
scroll to position [125, 0]
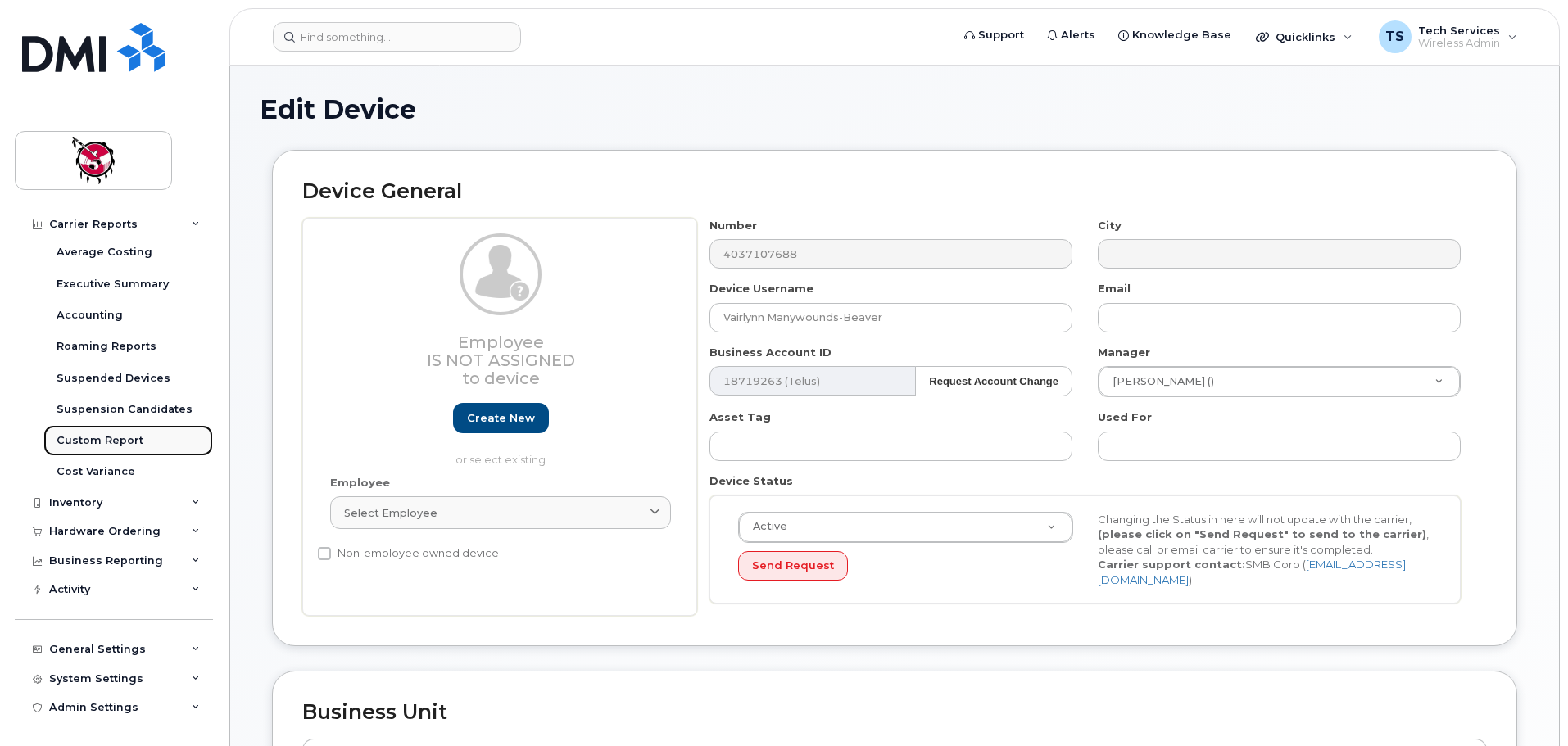
click at [110, 440] on div "Custom Report" at bounding box center [99, 441] width 87 height 15
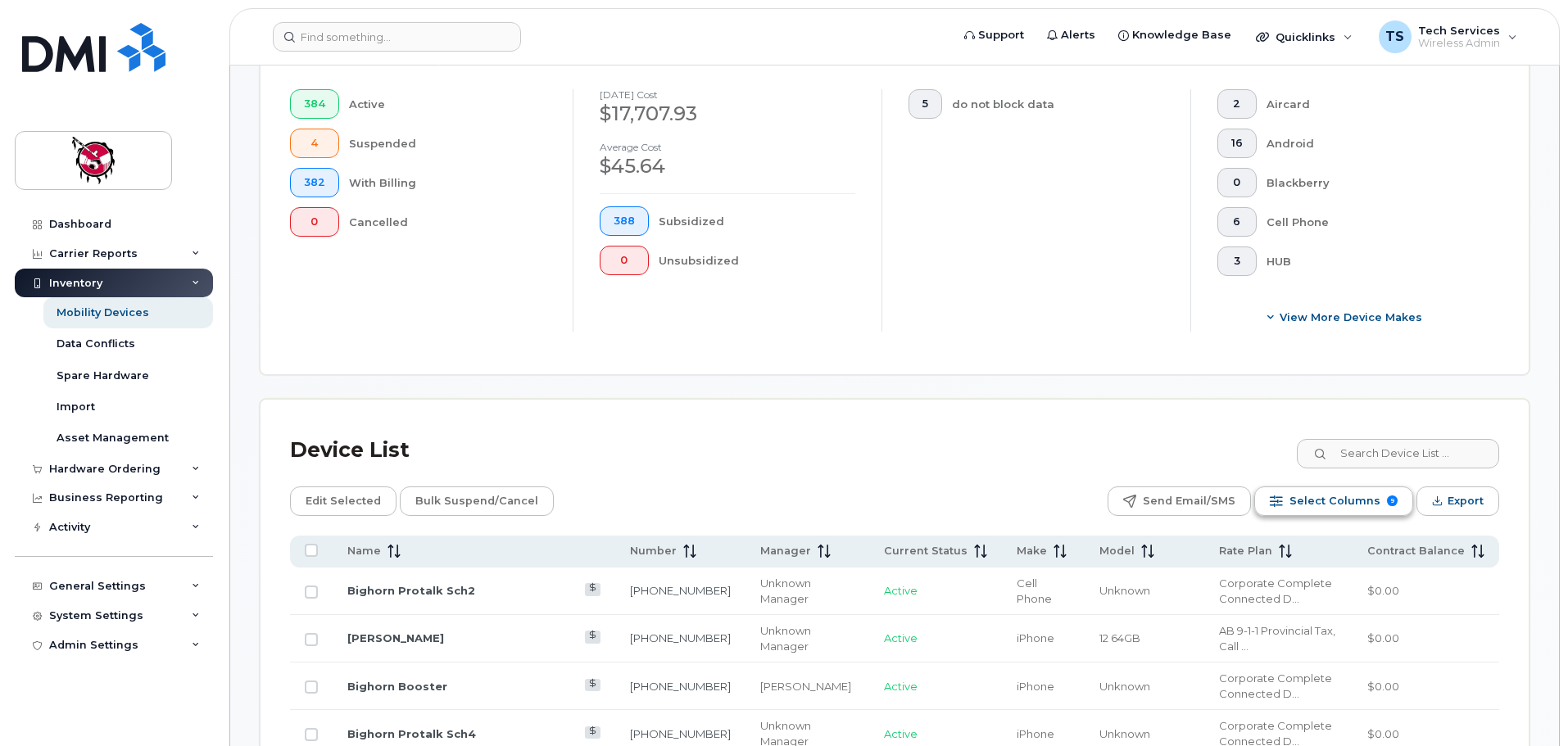
scroll to position [491, 0]
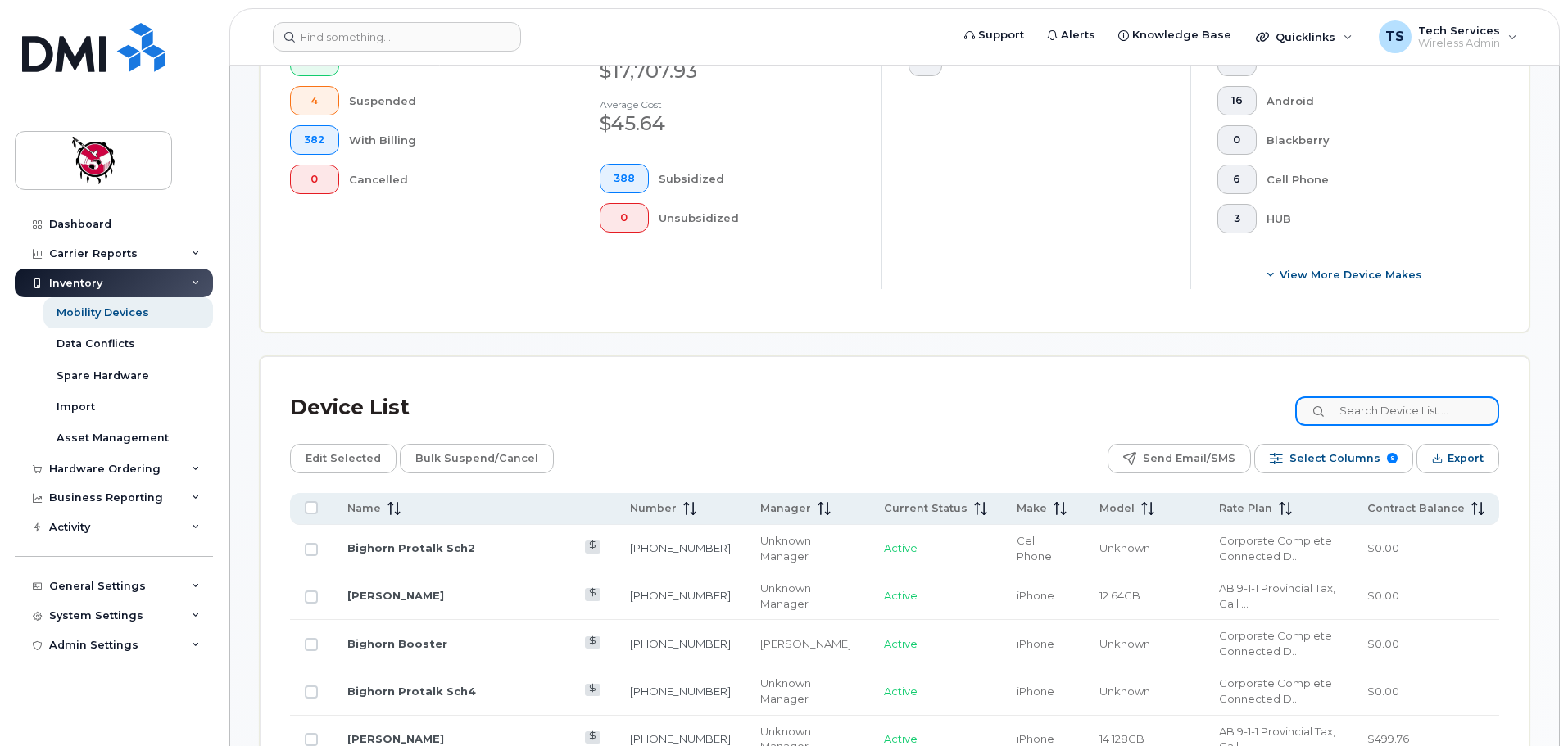
click at [1387, 398] on input at bounding box center [1397, 412] width 204 height 30
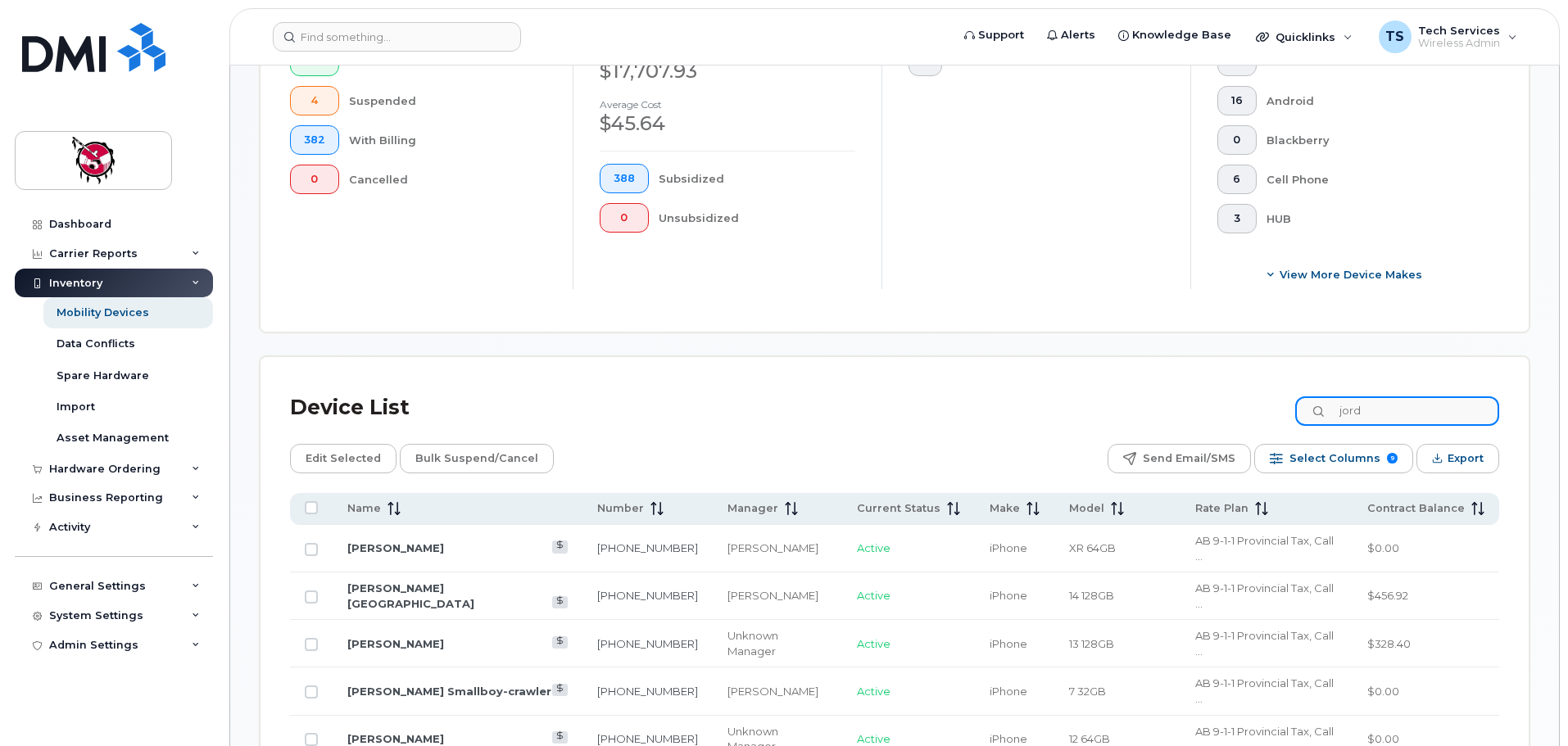
scroll to position [439, 0]
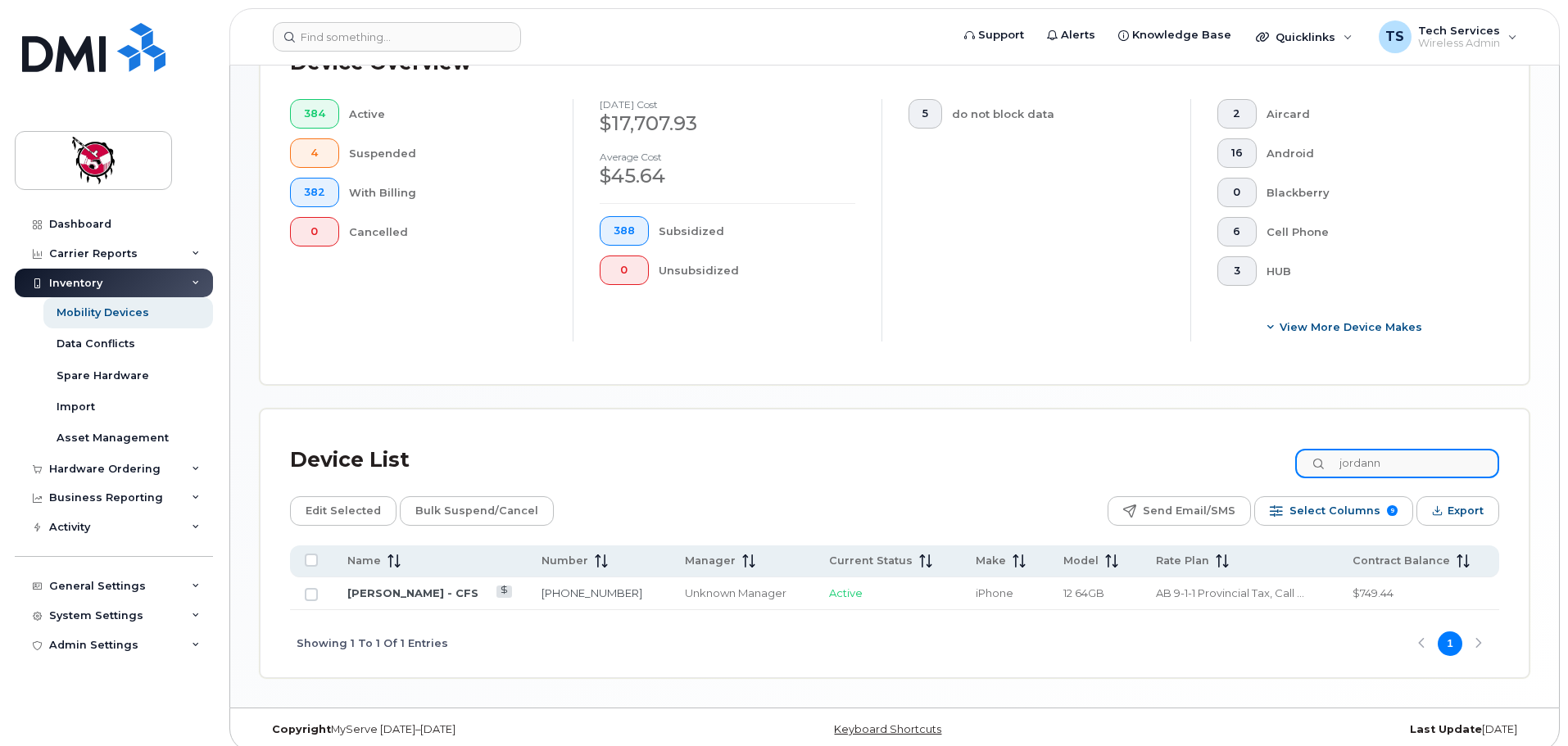
type input "jordann"
click at [406, 587] on link "[PERSON_NAME] - CFS" at bounding box center [413, 593] width 131 height 13
